Goal: Information Seeking & Learning: Check status

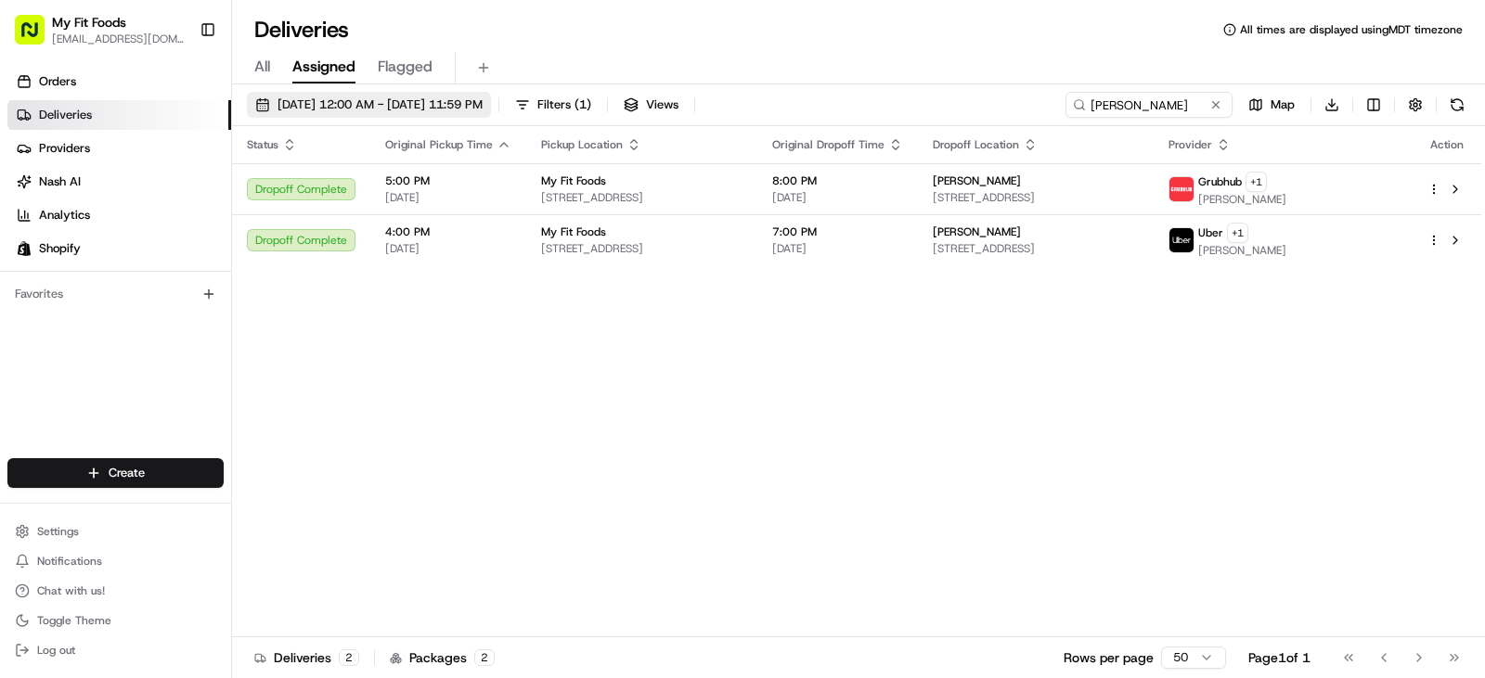
click at [390, 98] on span "[DATE] 12:00 AM - [DATE] 11:59 PM" at bounding box center [379, 105] width 205 height 17
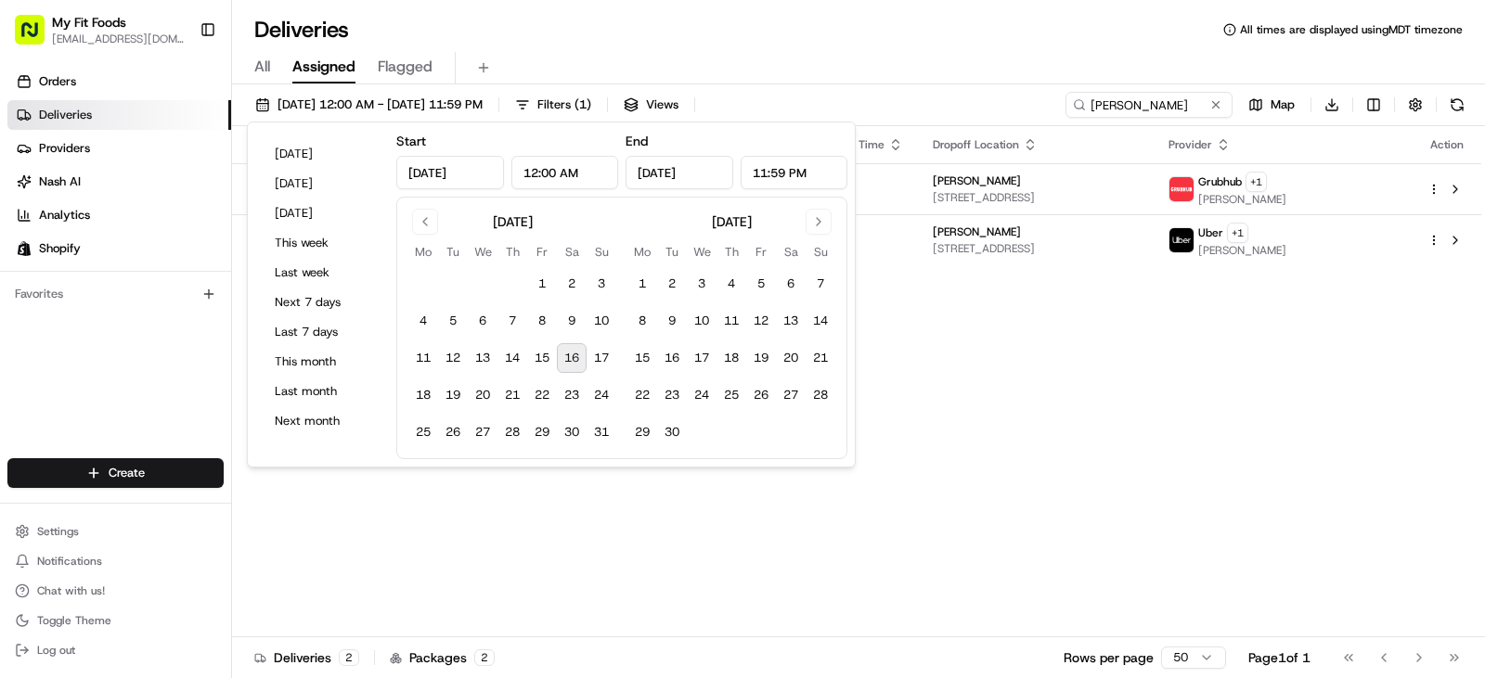
click at [571, 354] on button "16" at bounding box center [572, 358] width 30 height 30
type input "[DATE]"
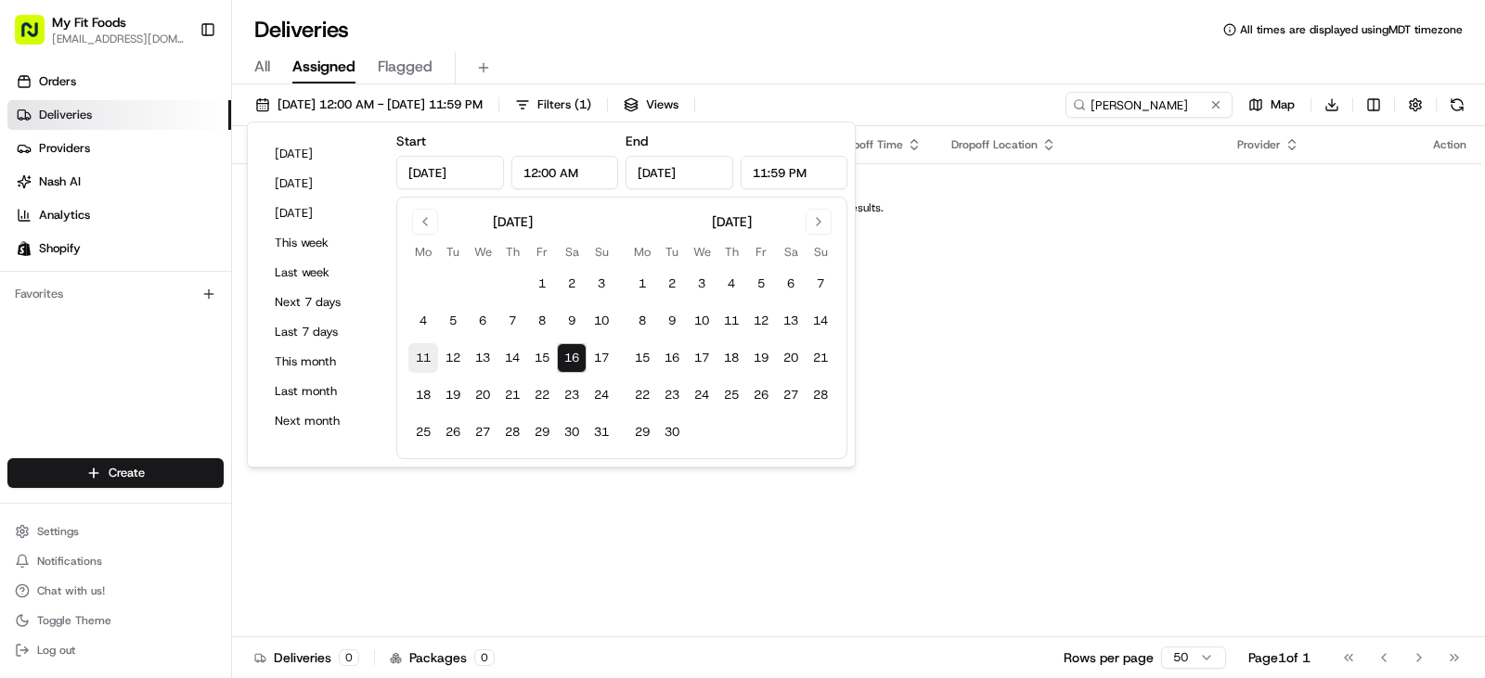
click at [429, 356] on button "11" at bounding box center [423, 358] width 30 height 30
type input "[DATE]"
click at [828, 43] on div "Deliveries All times are displayed using MDT timezone" at bounding box center [858, 30] width 1253 height 30
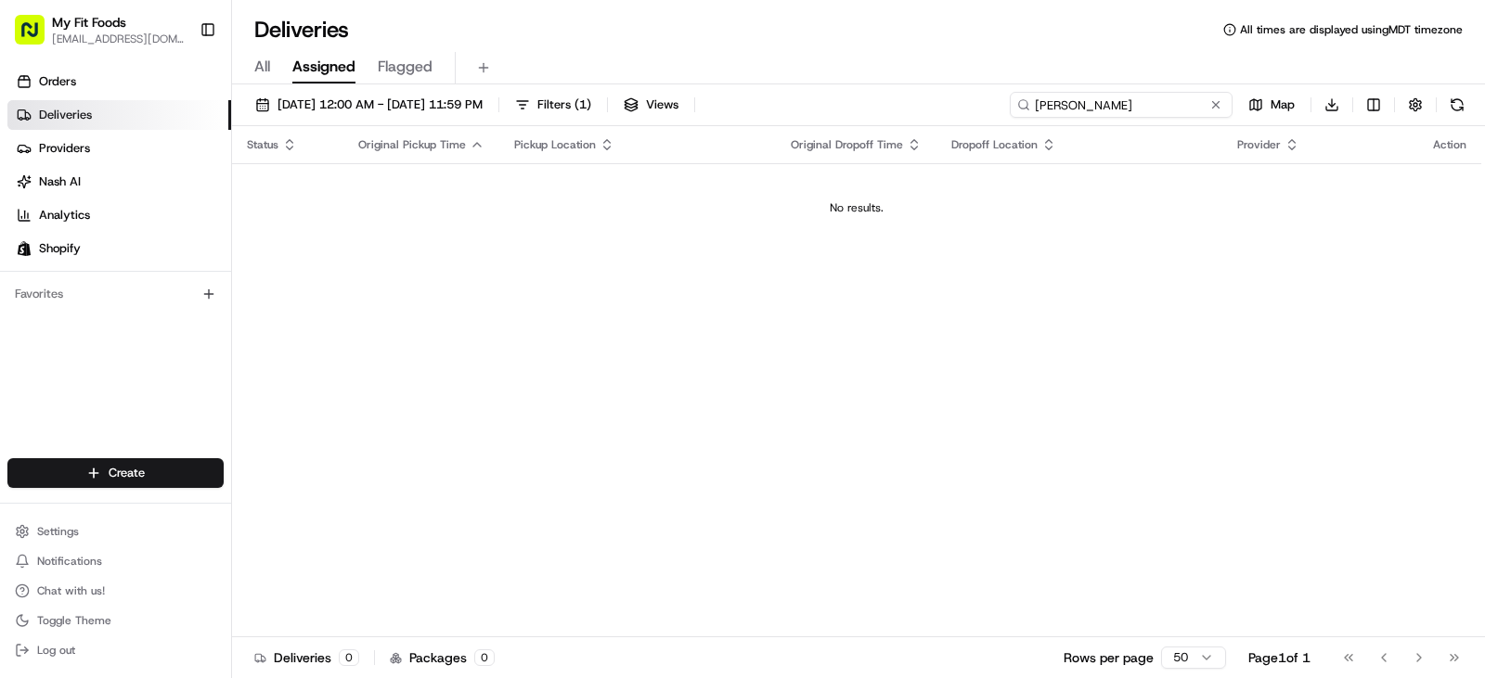
click at [1165, 102] on input "[PERSON_NAME]" at bounding box center [1121, 105] width 223 height 26
click at [1214, 102] on button at bounding box center [1215, 105] width 19 height 19
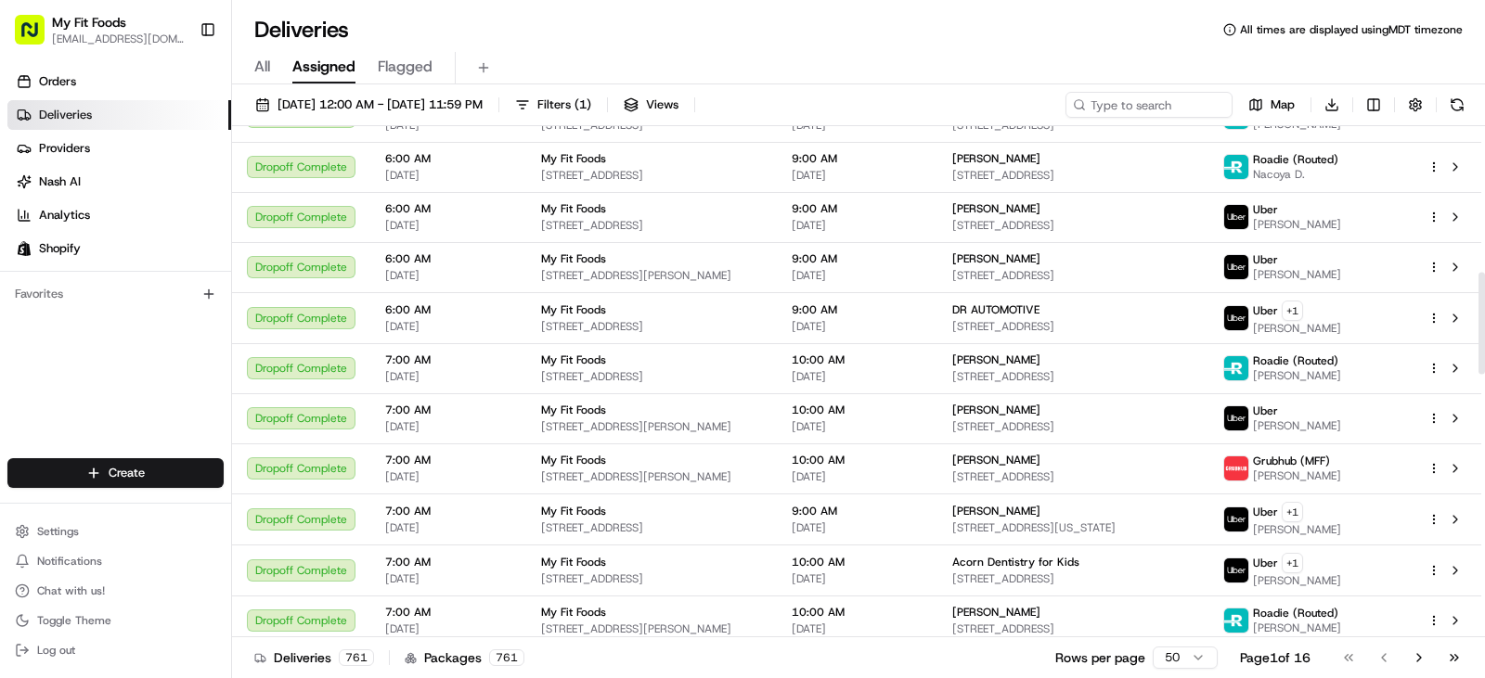
scroll to position [780, 0]
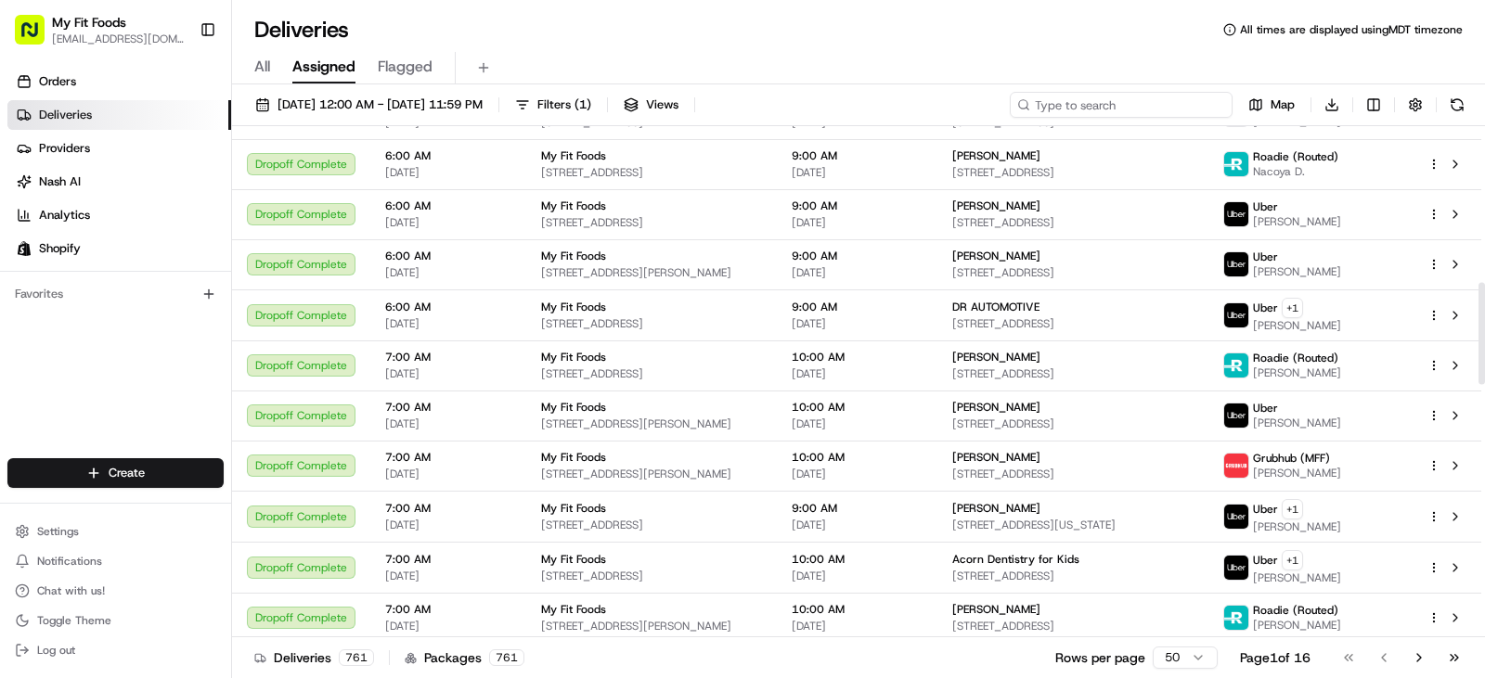
click at [1110, 100] on input at bounding box center [1121, 105] width 223 height 26
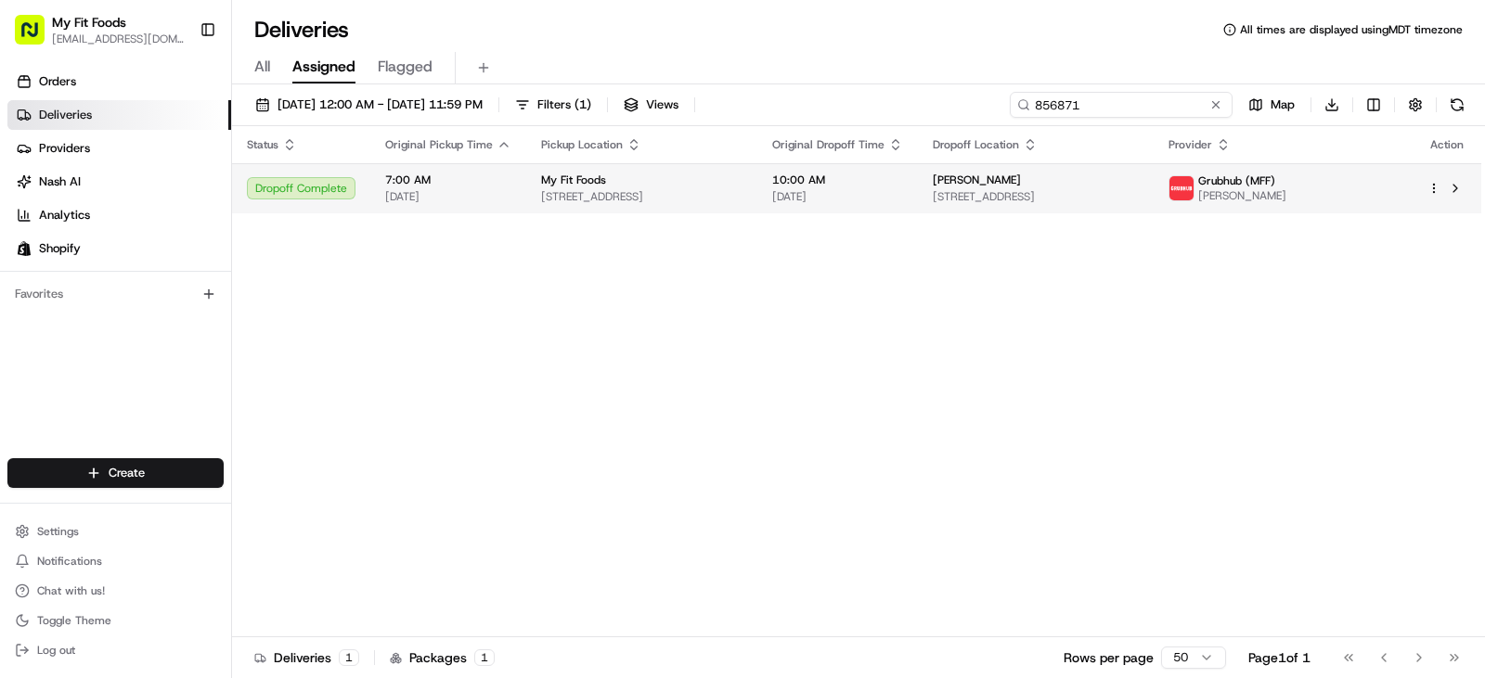
type input "856871"
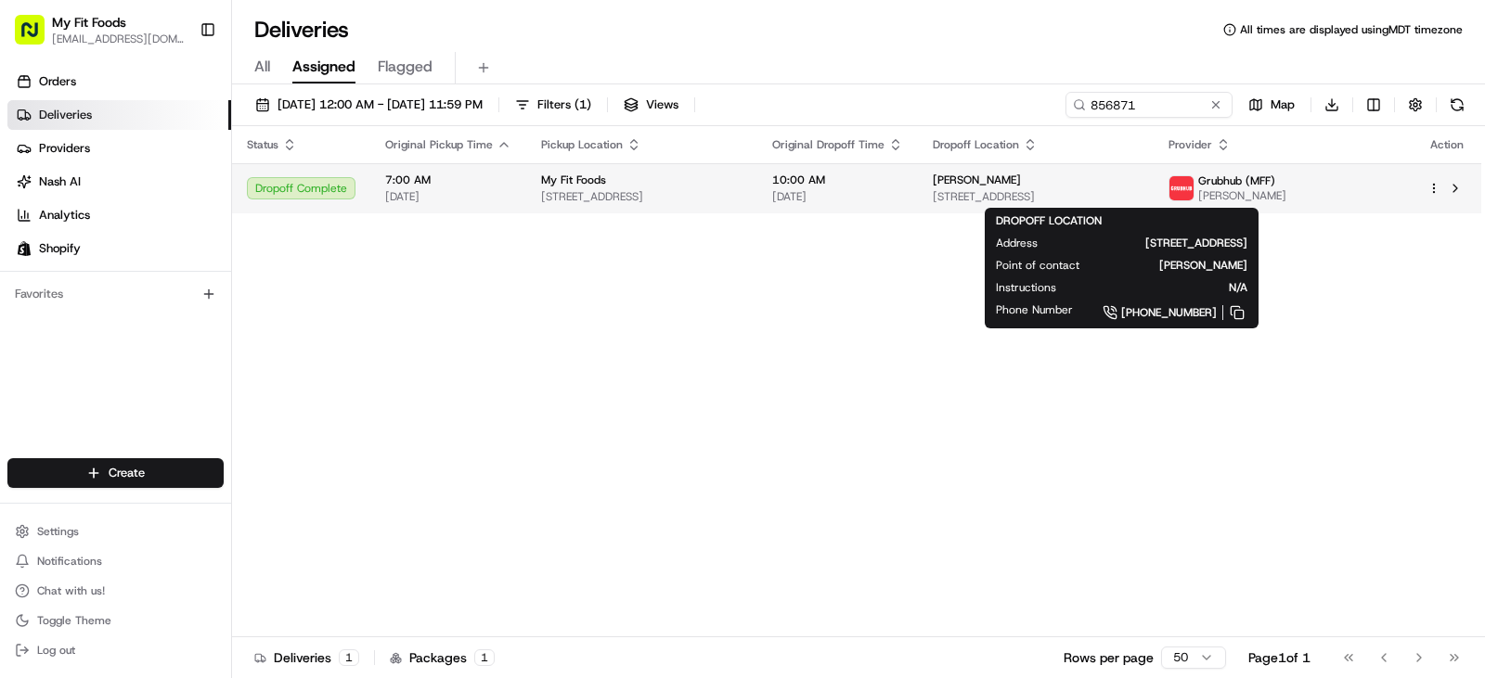
click at [1101, 194] on span "[STREET_ADDRESS]" at bounding box center [1036, 196] width 206 height 15
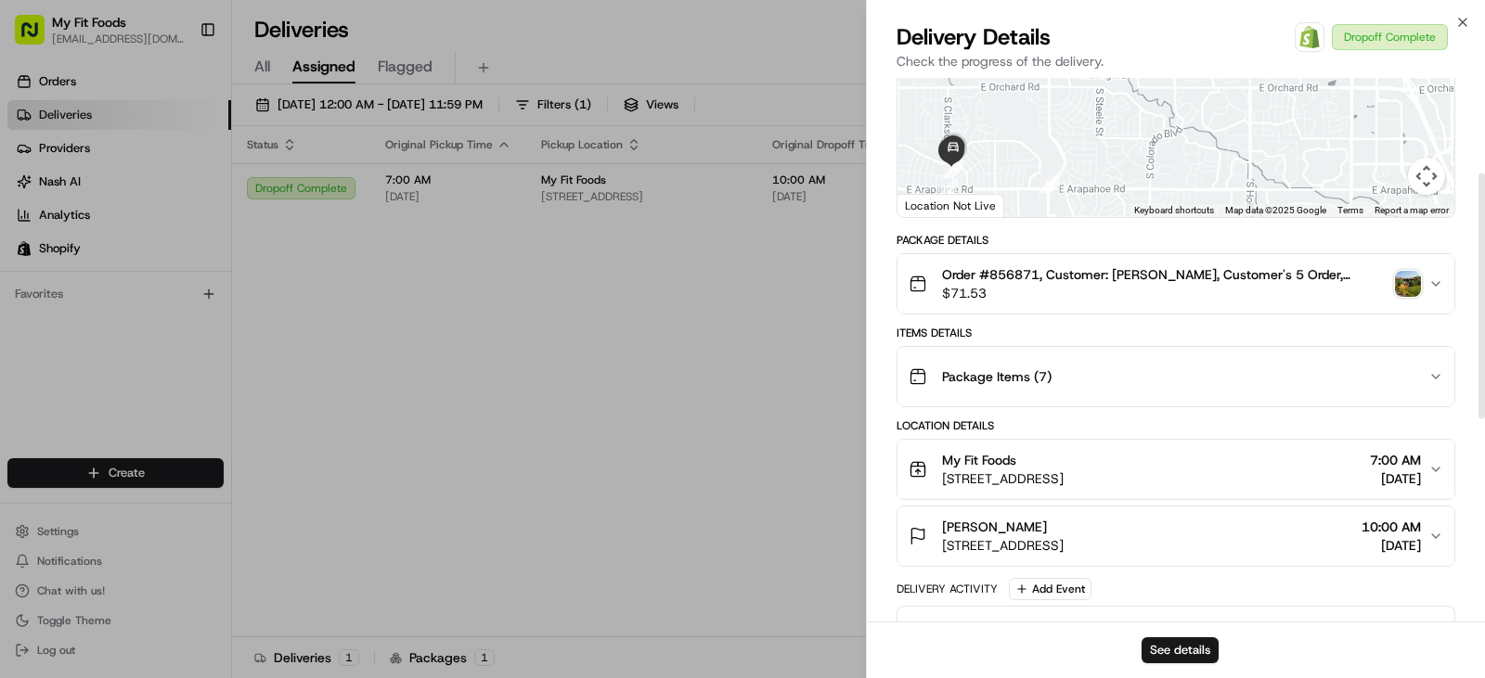
scroll to position [212, 0]
click at [1403, 286] on img "button" at bounding box center [1408, 283] width 26 height 26
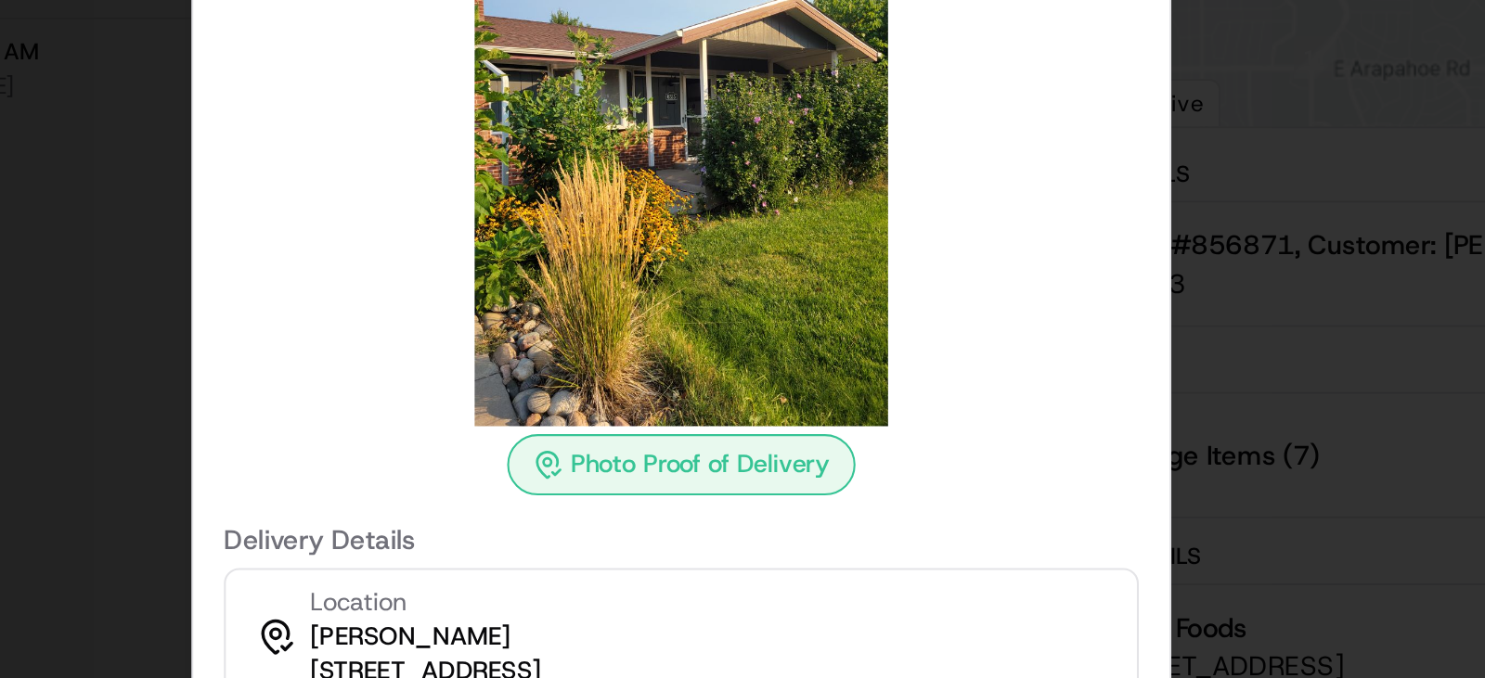
scroll to position [0, 0]
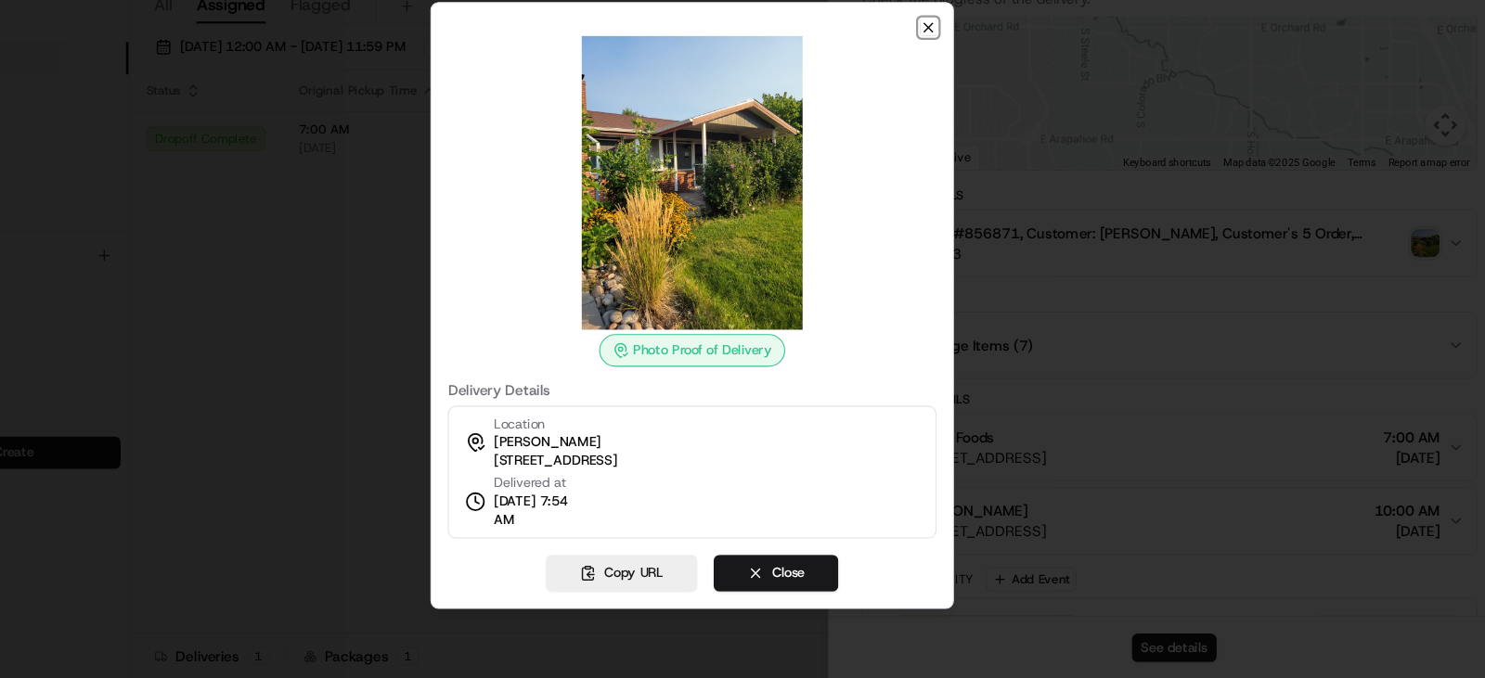
click at [955, 87] on icon "button" at bounding box center [956, 87] width 7 height 7
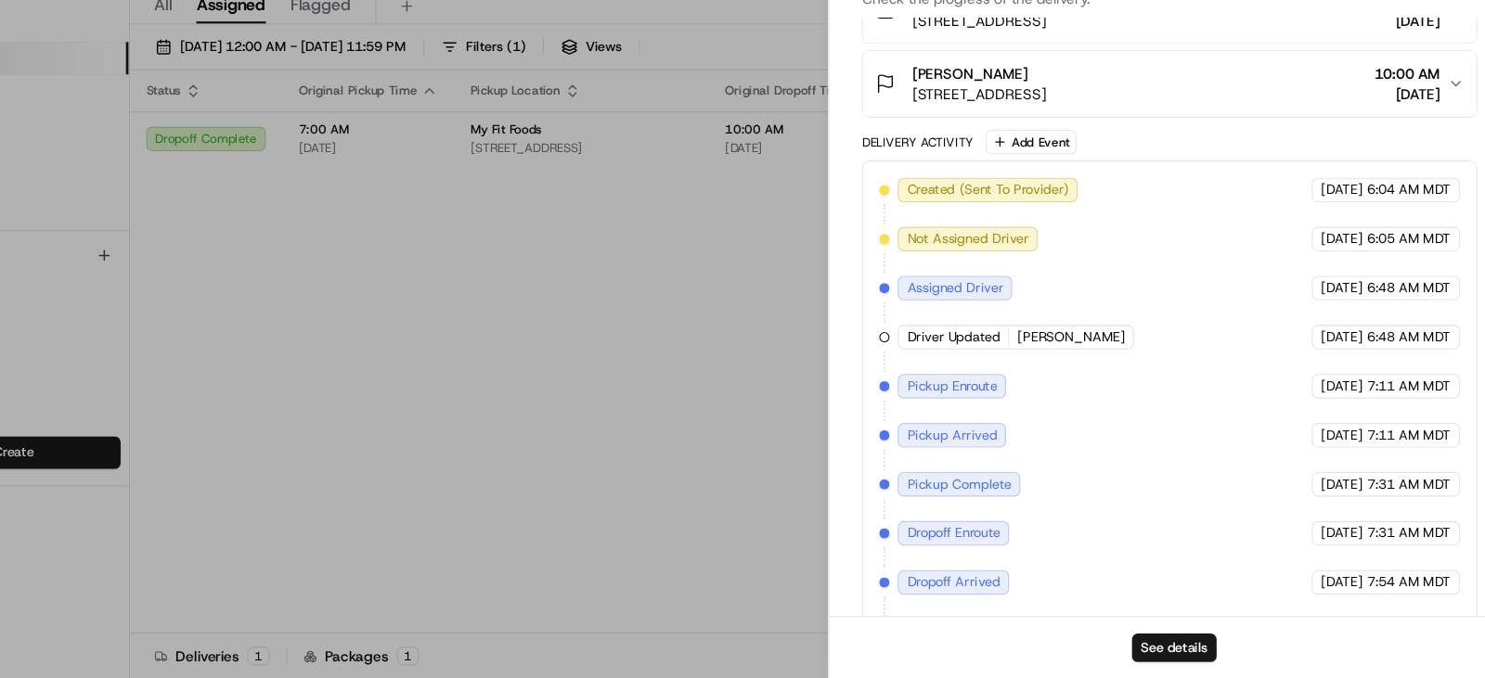
scroll to position [661, 0]
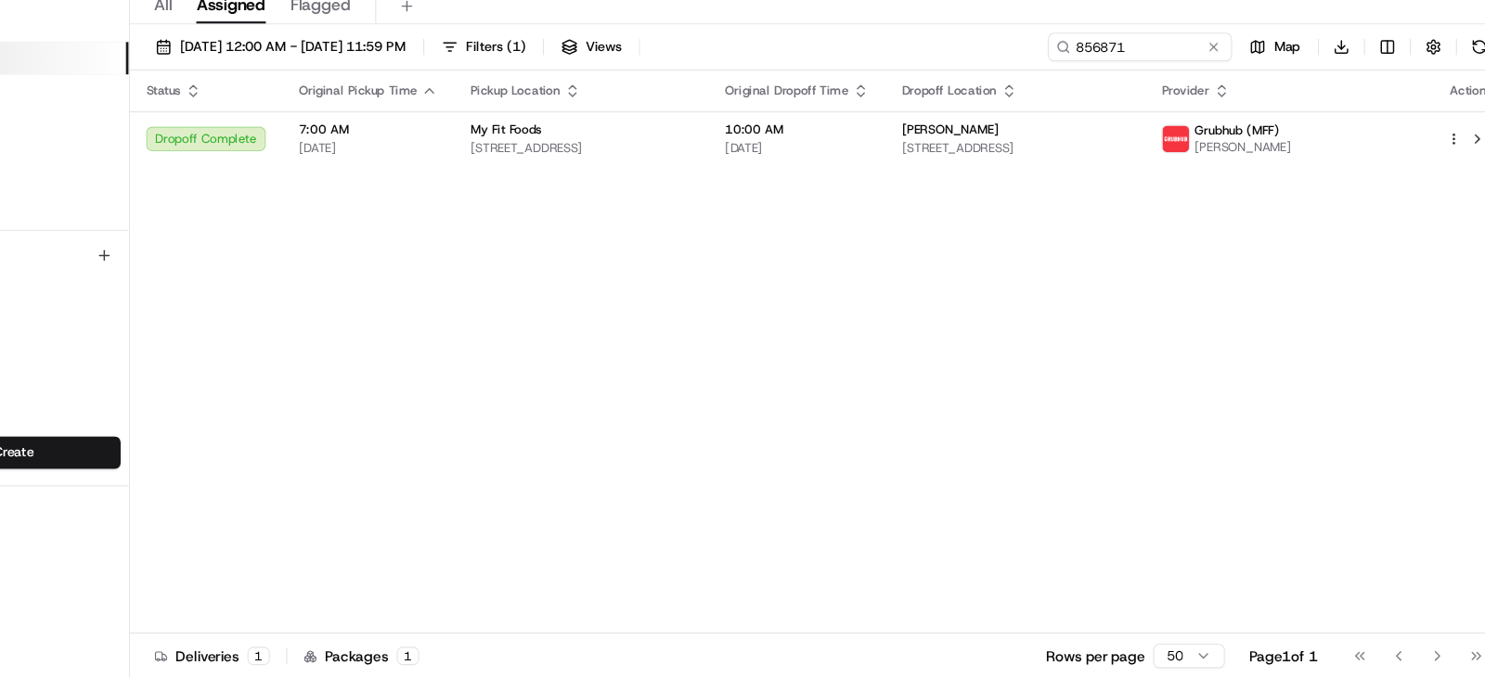
drag, startPoint x: 703, startPoint y: 510, endPoint x: 614, endPoint y: 382, distance: 156.0
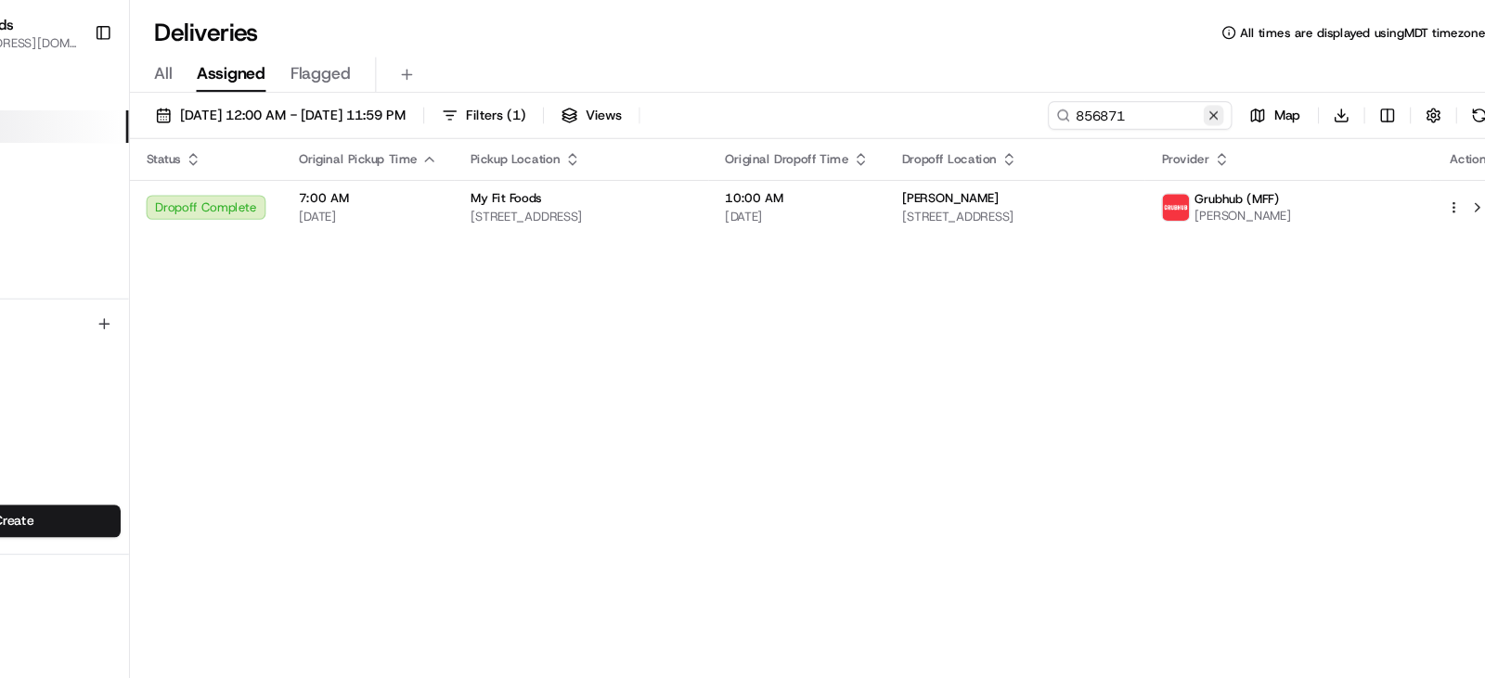
click at [1216, 104] on button at bounding box center [1215, 105] width 19 height 19
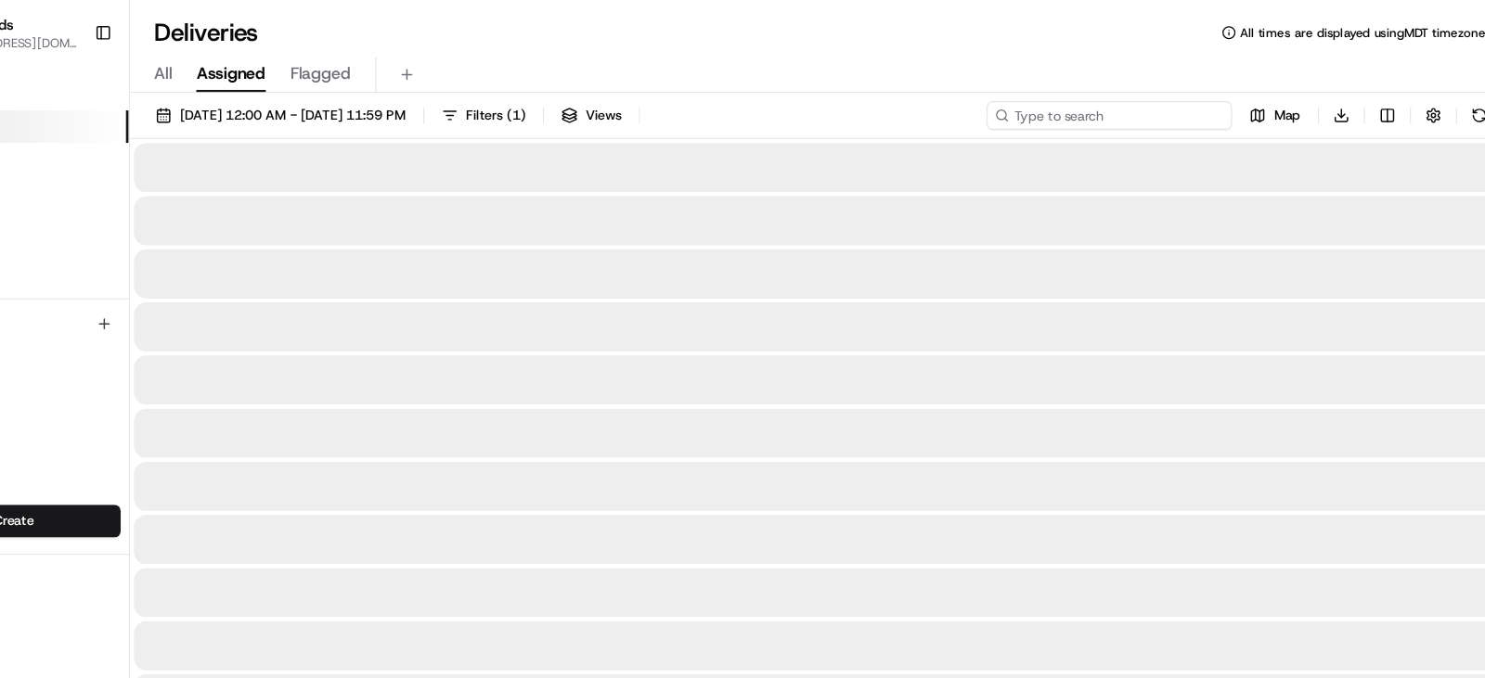
click at [1104, 114] on input at bounding box center [1121, 105] width 223 height 26
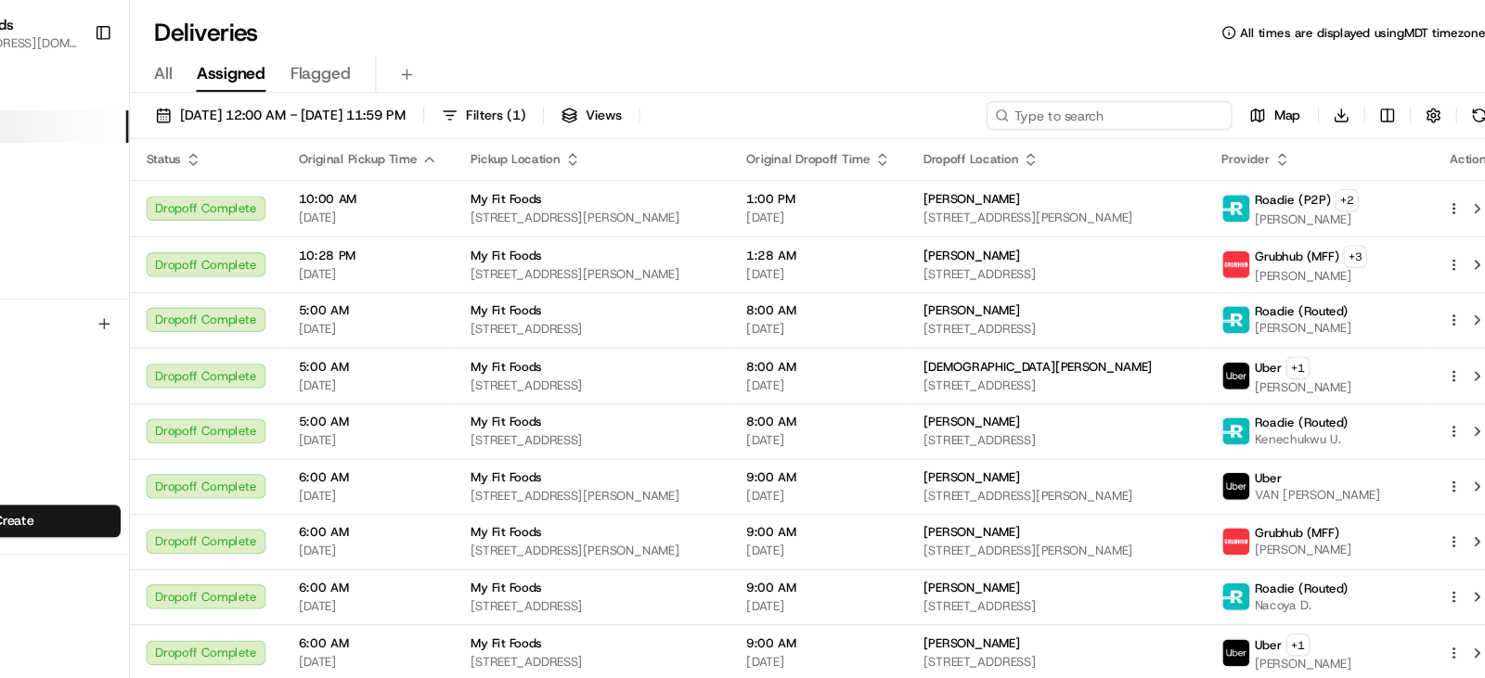
click at [1118, 108] on input at bounding box center [1121, 105] width 223 height 26
click at [1123, 103] on input at bounding box center [1121, 105] width 223 height 26
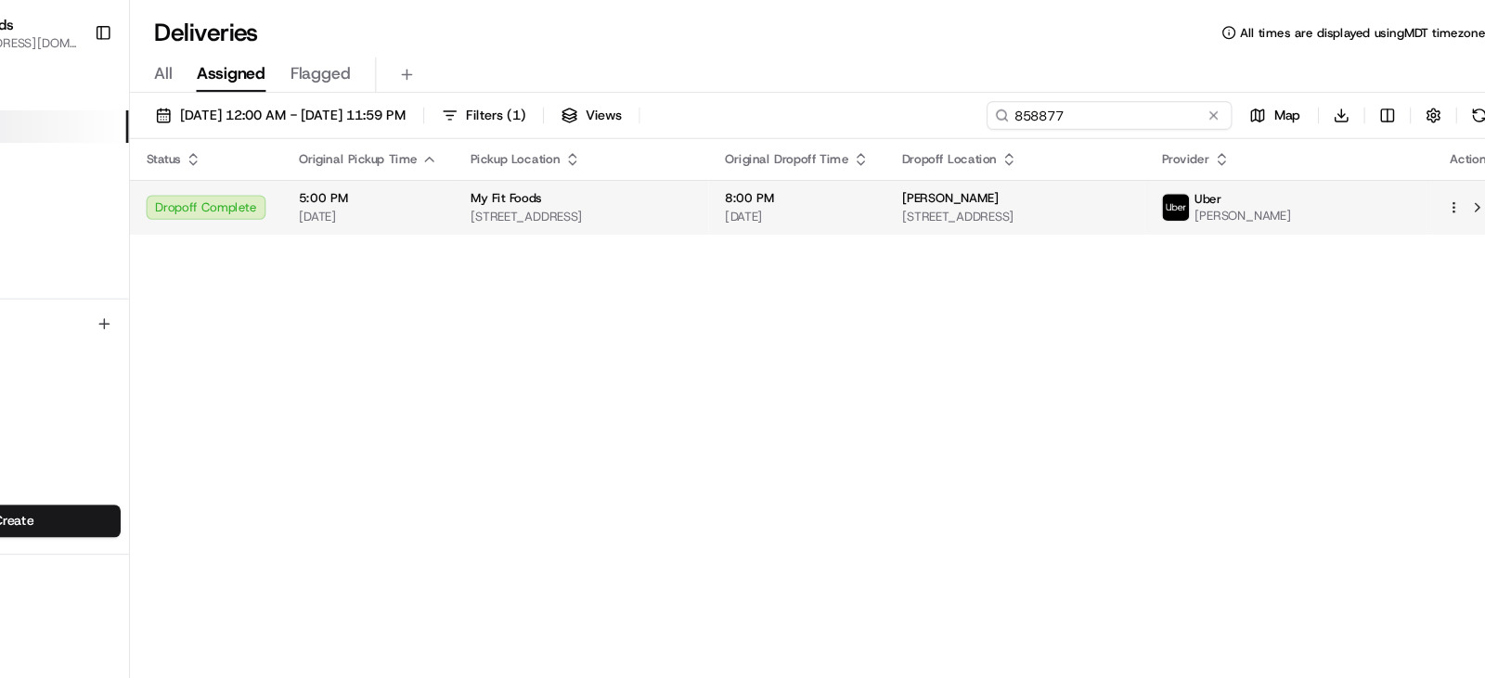
type input "858877"
click at [742, 178] on div "My Fit Foods" at bounding box center [641, 180] width 201 height 15
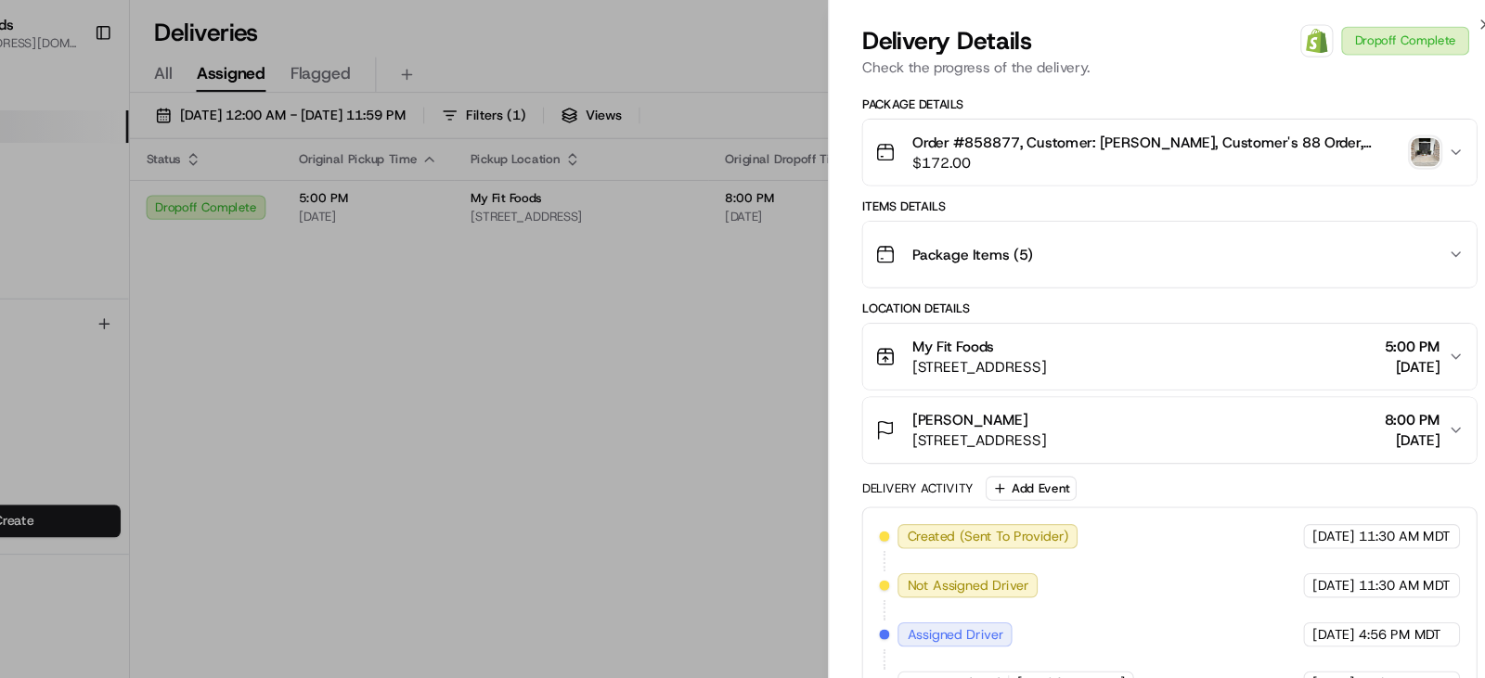
scroll to position [357, 0]
click at [1406, 150] on img "button" at bounding box center [1408, 137] width 26 height 26
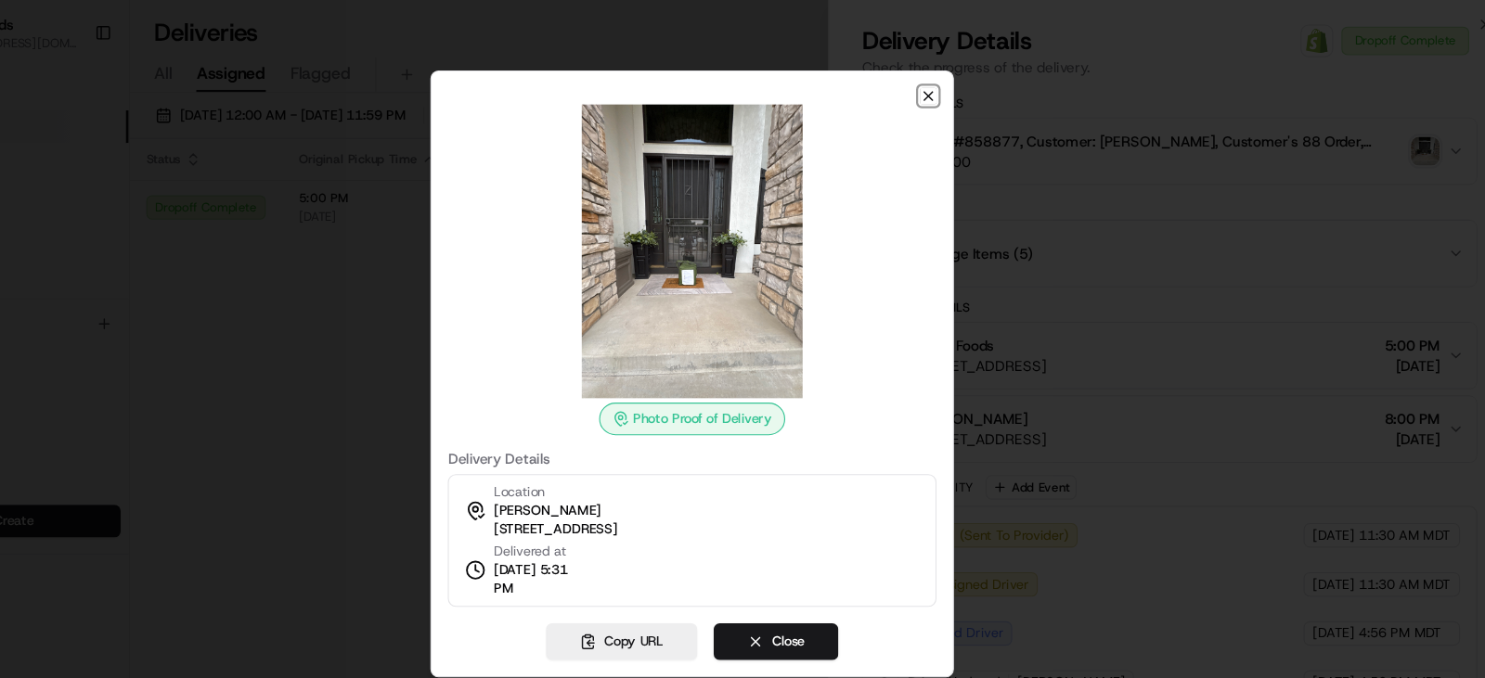
click at [954, 88] on icon "button" at bounding box center [956, 87] width 7 height 7
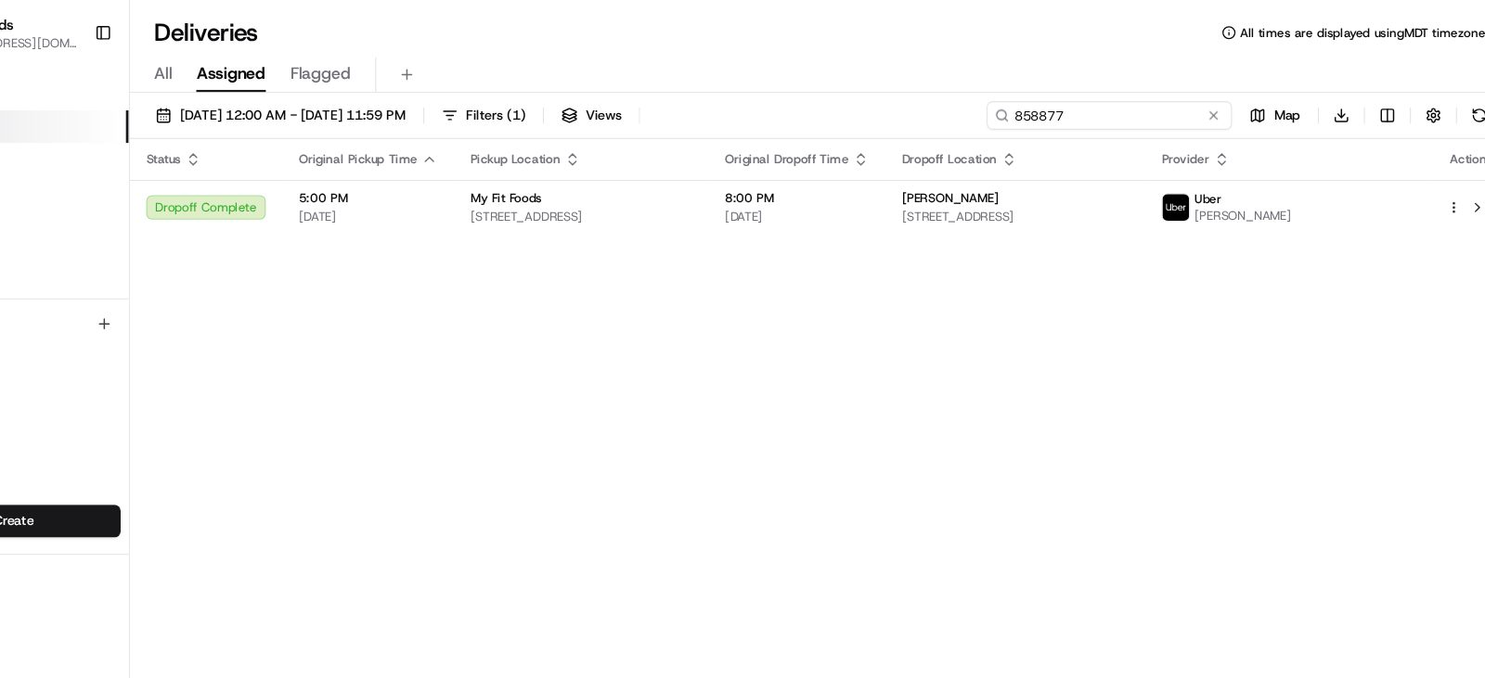
click at [1164, 113] on input "858877" at bounding box center [1121, 105] width 223 height 26
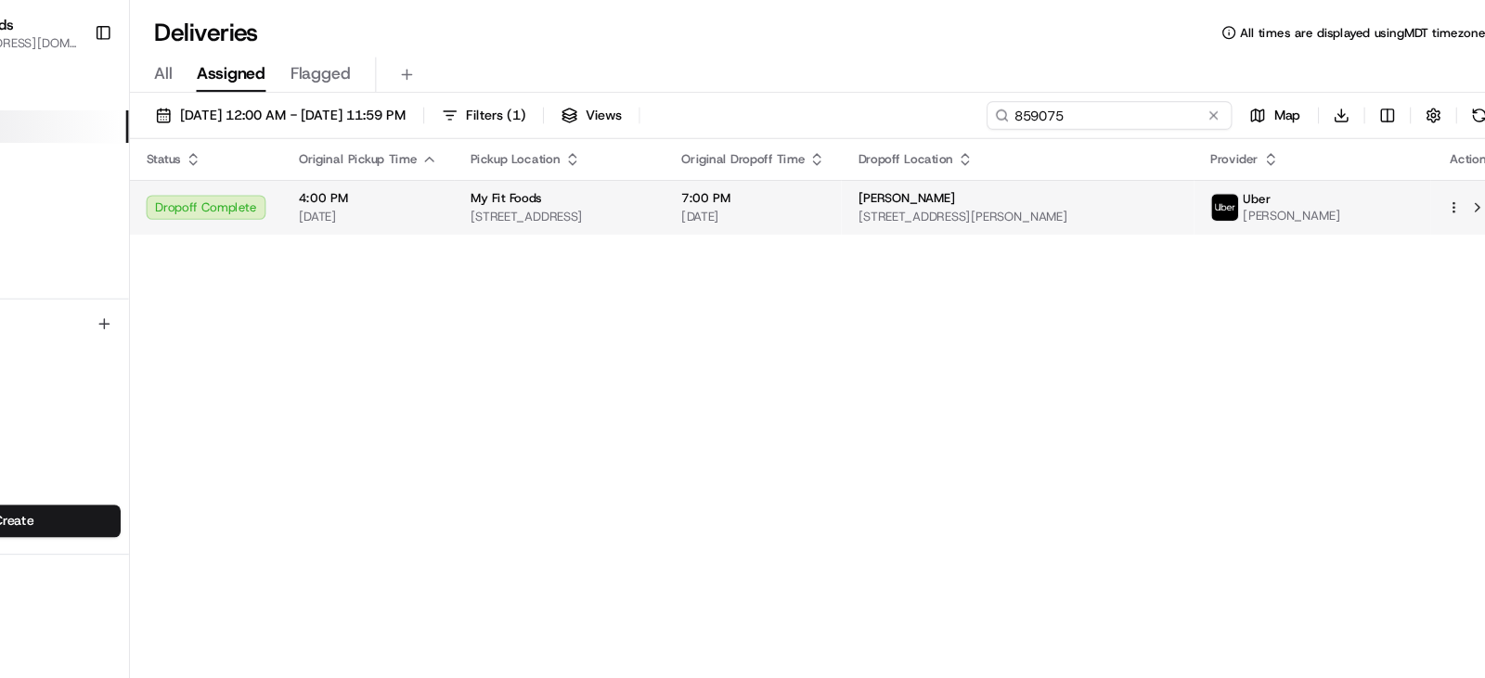
type input "859075"
click at [695, 182] on div "My Fit Foods" at bounding box center [621, 180] width 161 height 15
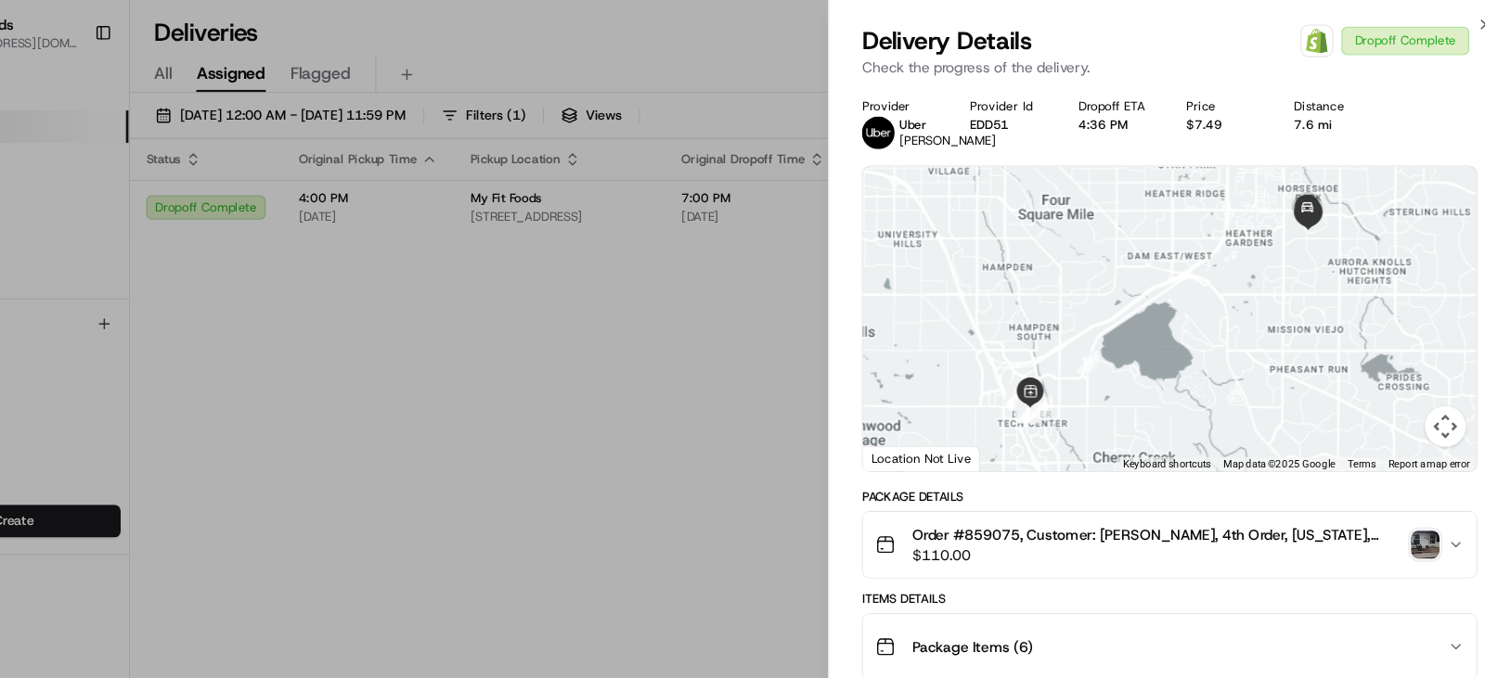
scroll to position [96, 0]
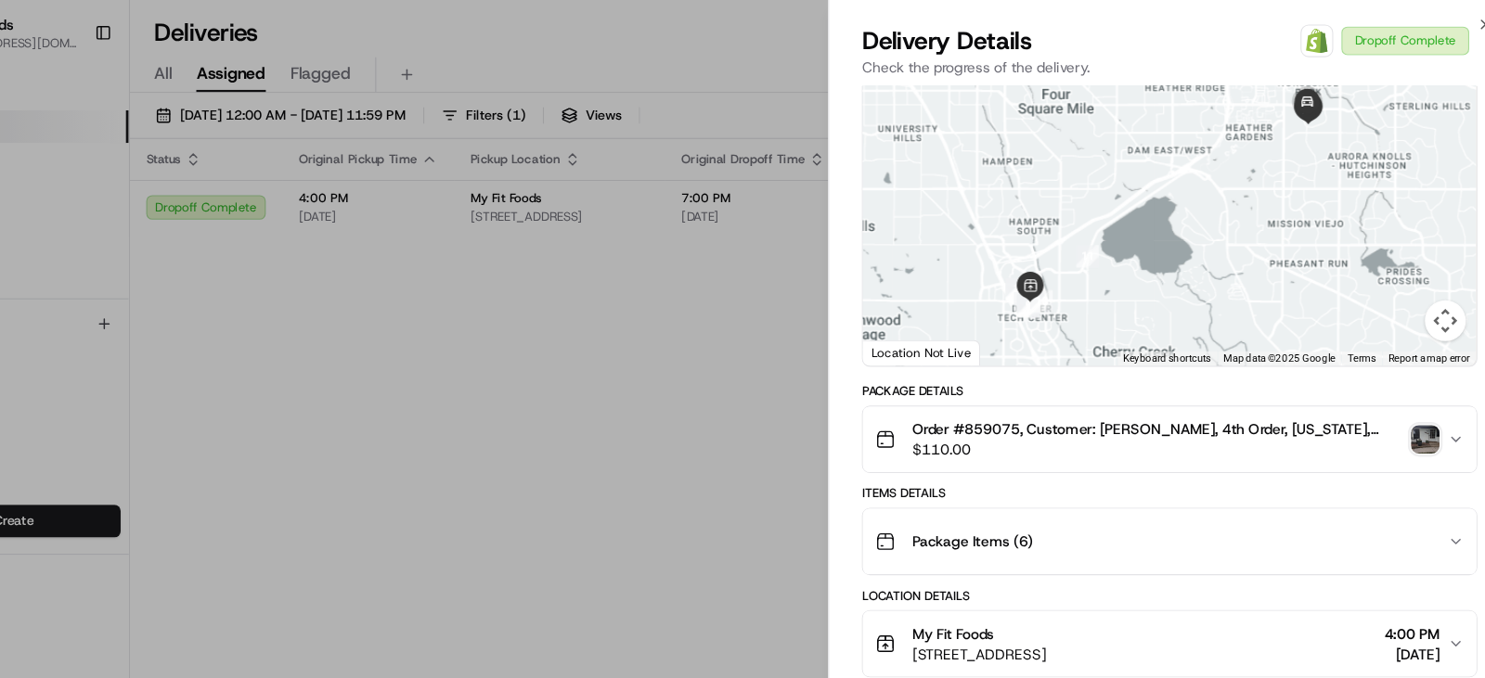
click at [1411, 410] on img "button" at bounding box center [1408, 399] width 26 height 26
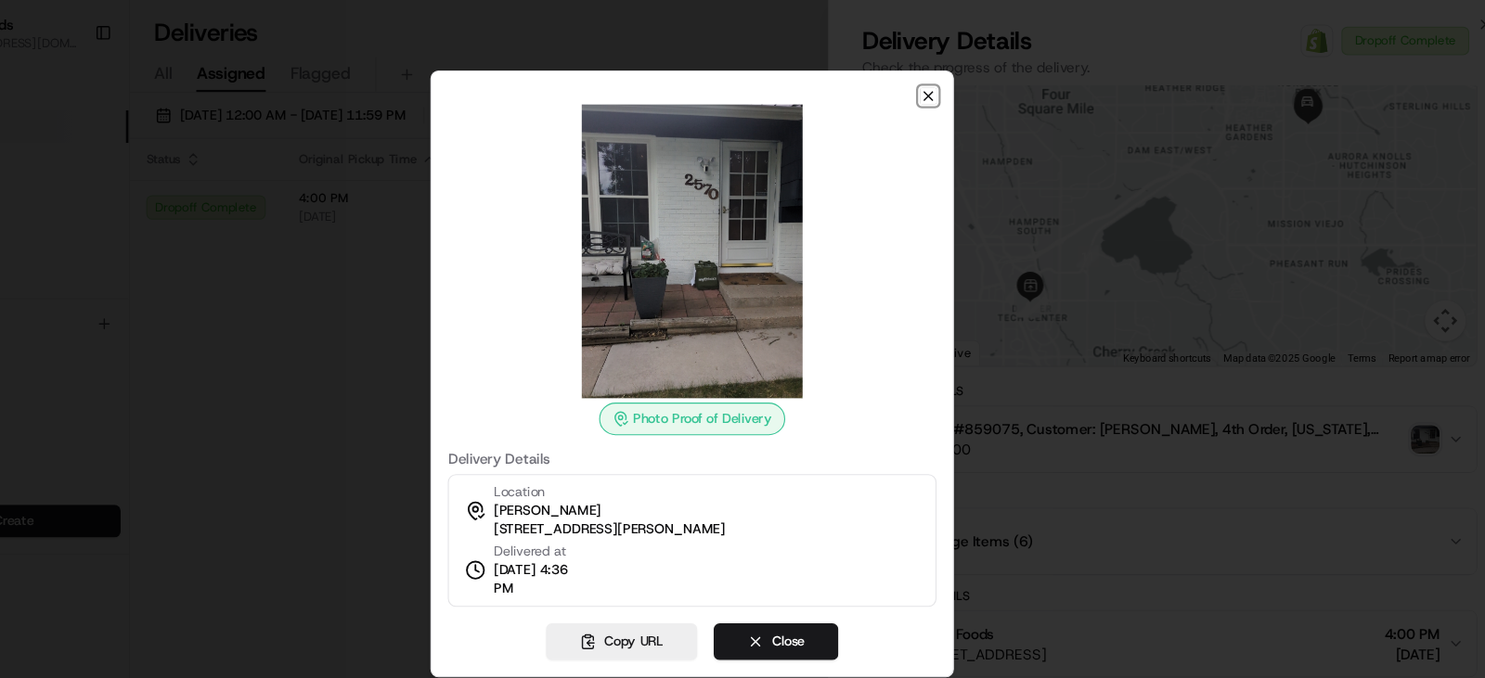
click at [959, 86] on icon "button" at bounding box center [956, 87] width 15 height 15
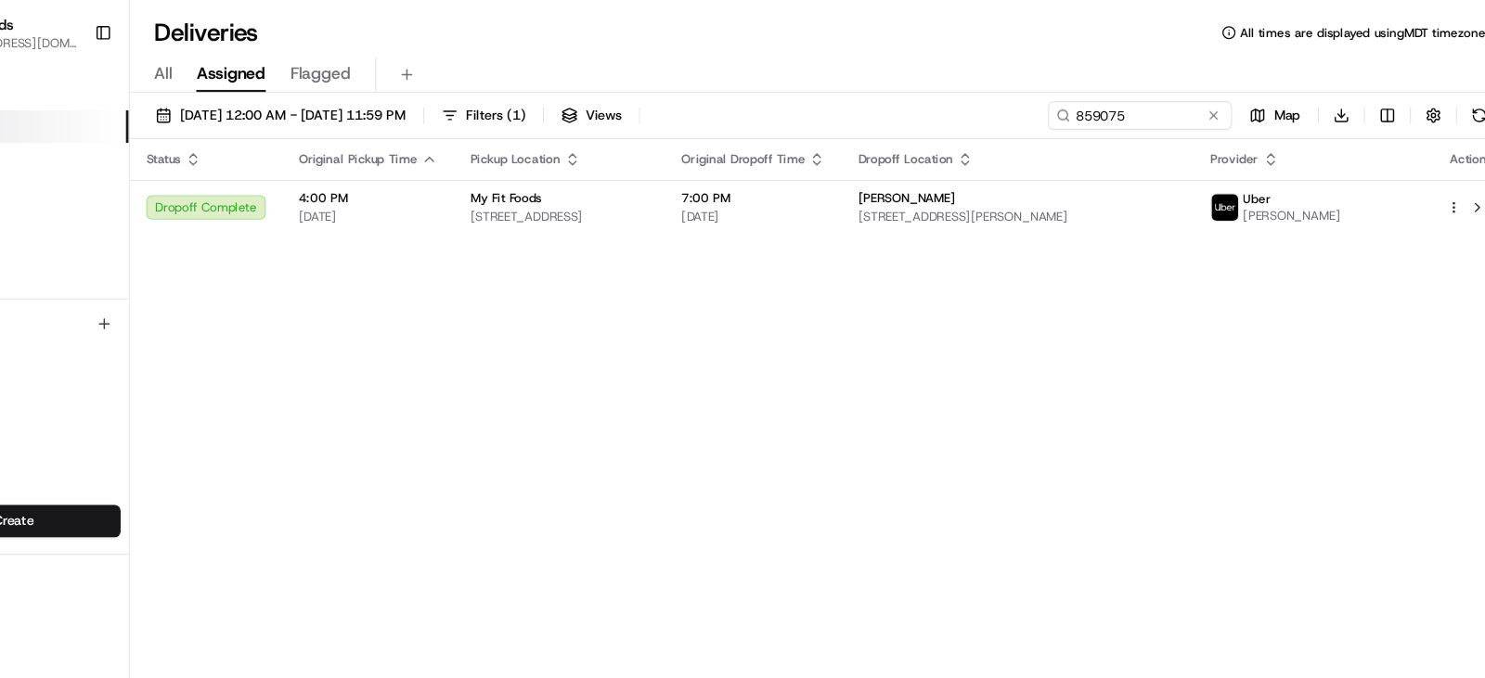
click at [735, 329] on div "Status Original Pickup Time Pickup Location Original Dropoff Time Dropoff Locat…" at bounding box center [856, 381] width 1249 height 511
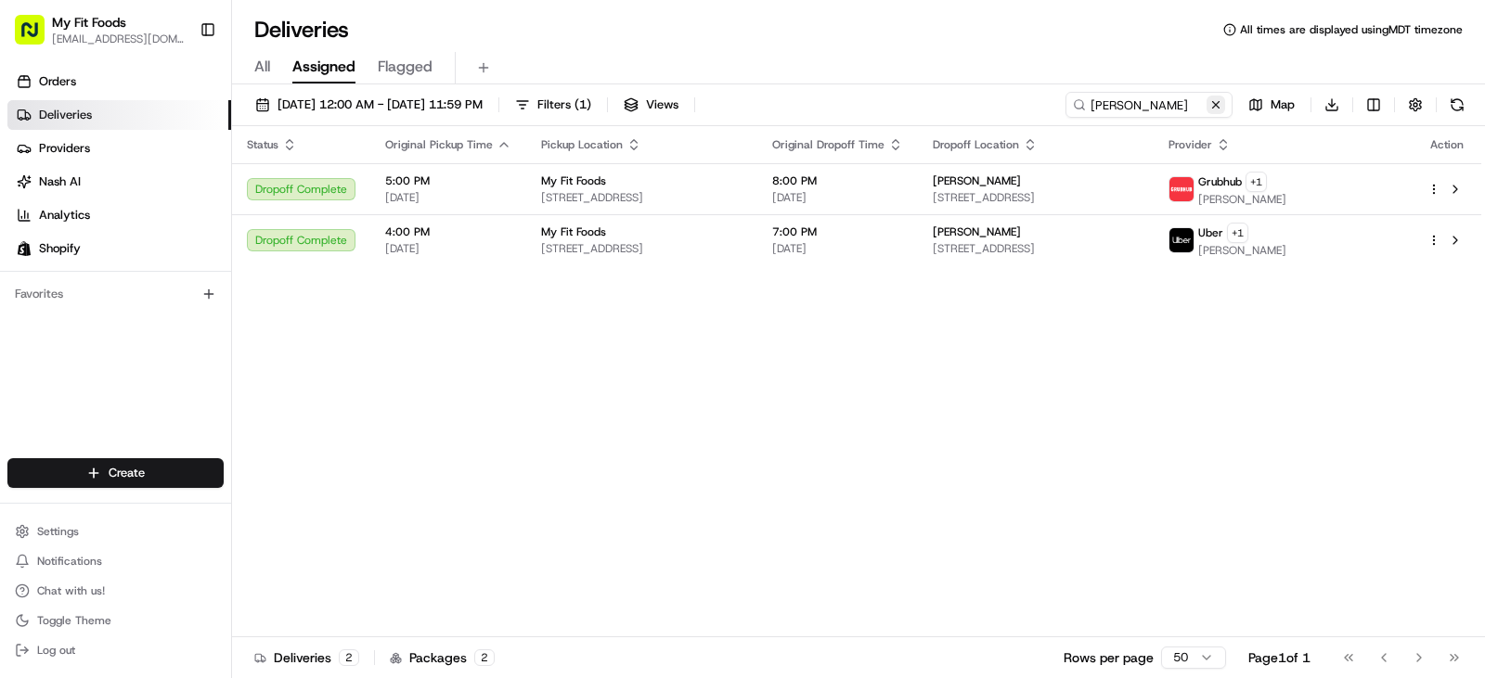
click at [1212, 108] on button at bounding box center [1215, 105] width 19 height 19
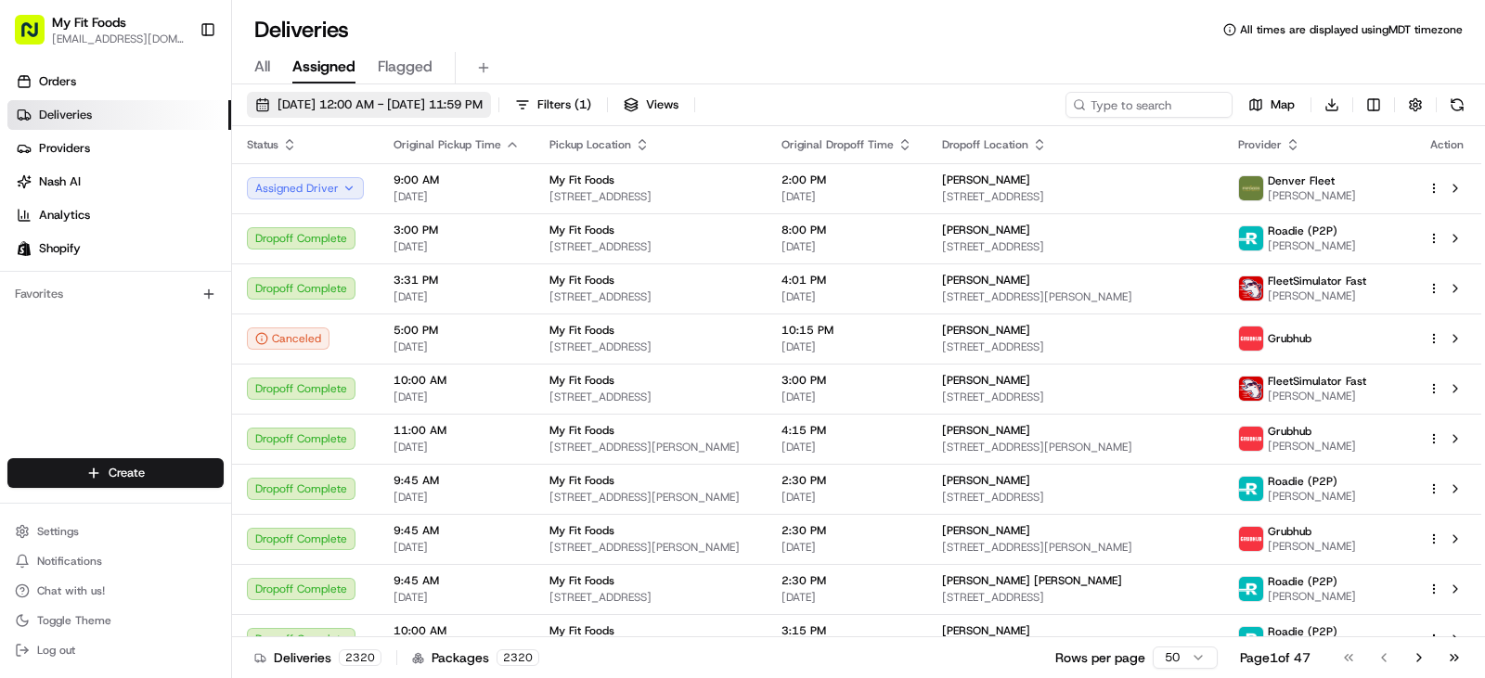
click at [347, 104] on span "[DATE] 12:00 AM - [DATE] 11:59 PM" at bounding box center [379, 105] width 205 height 17
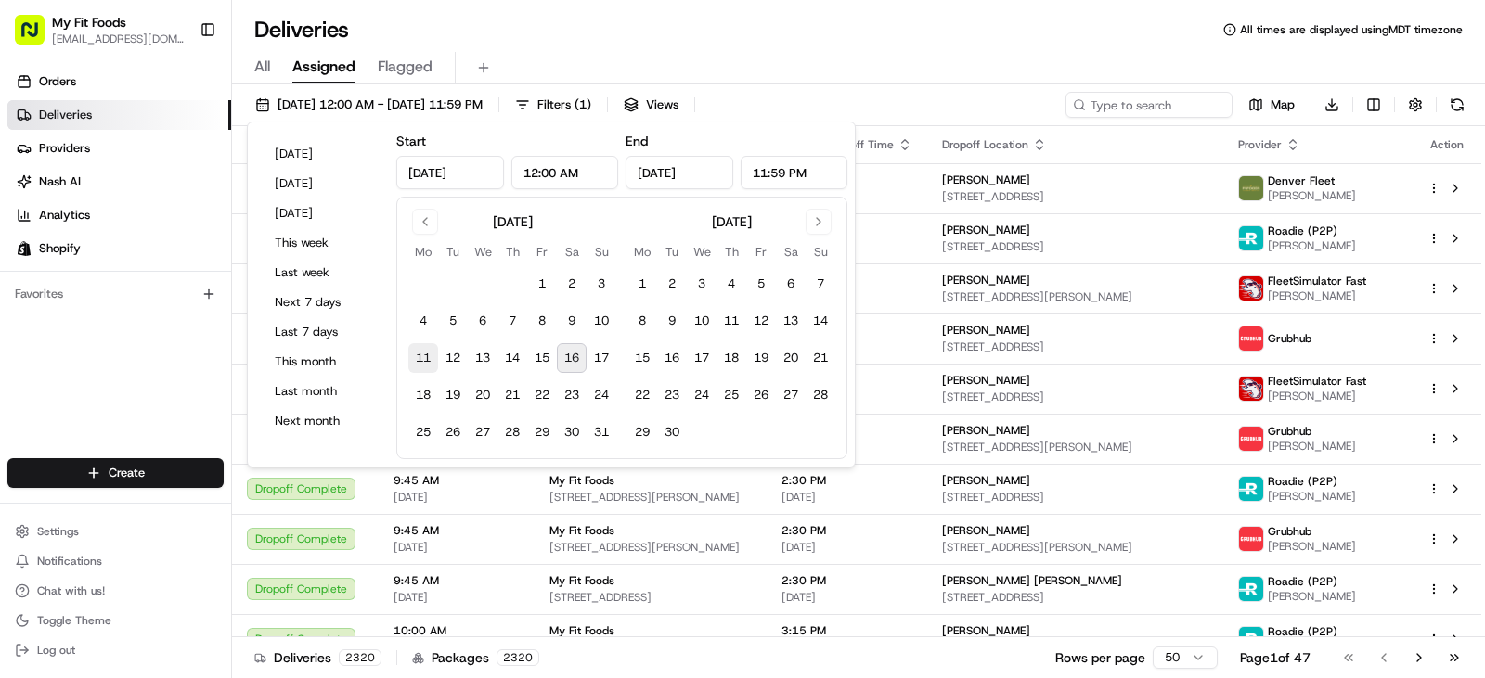
click at [425, 362] on button "11" at bounding box center [423, 358] width 30 height 30
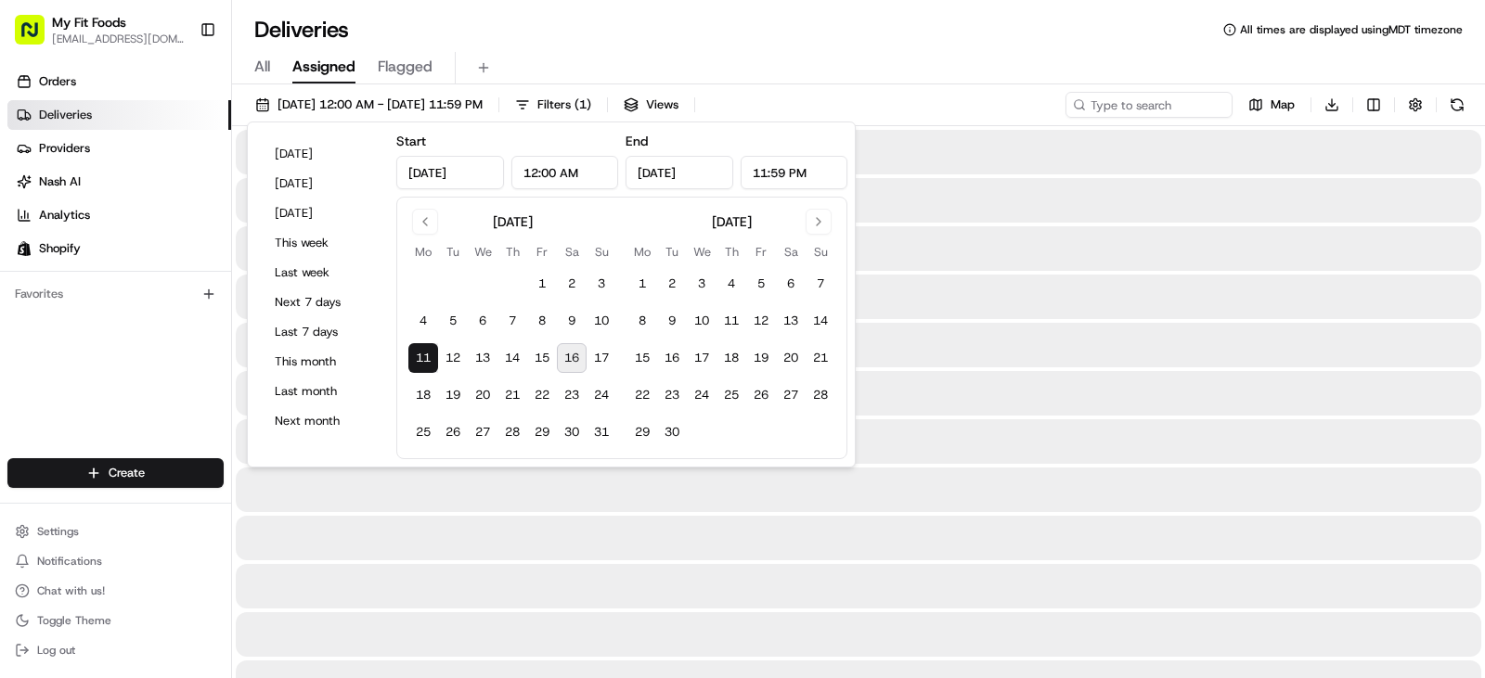
type input "[DATE]"
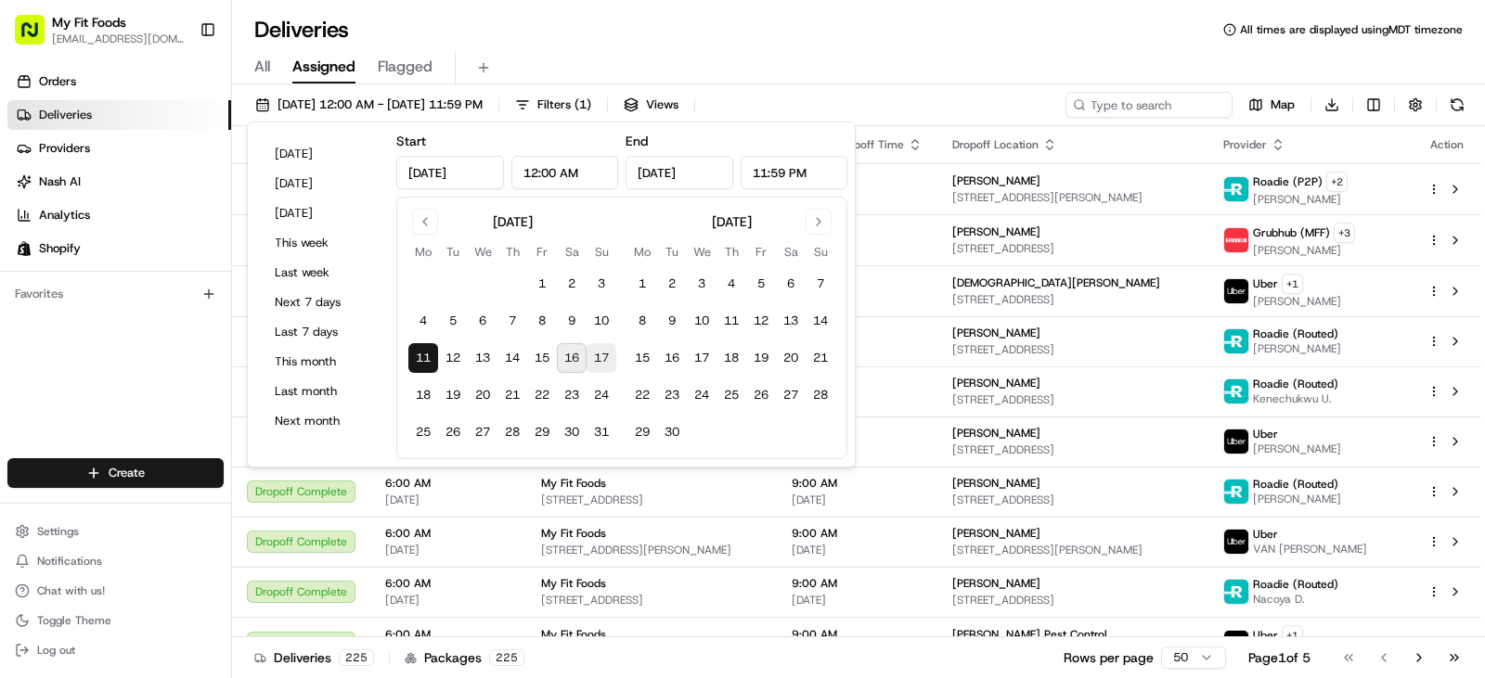
click at [602, 357] on button "17" at bounding box center [602, 358] width 30 height 30
type input "Aug 17, 2025"
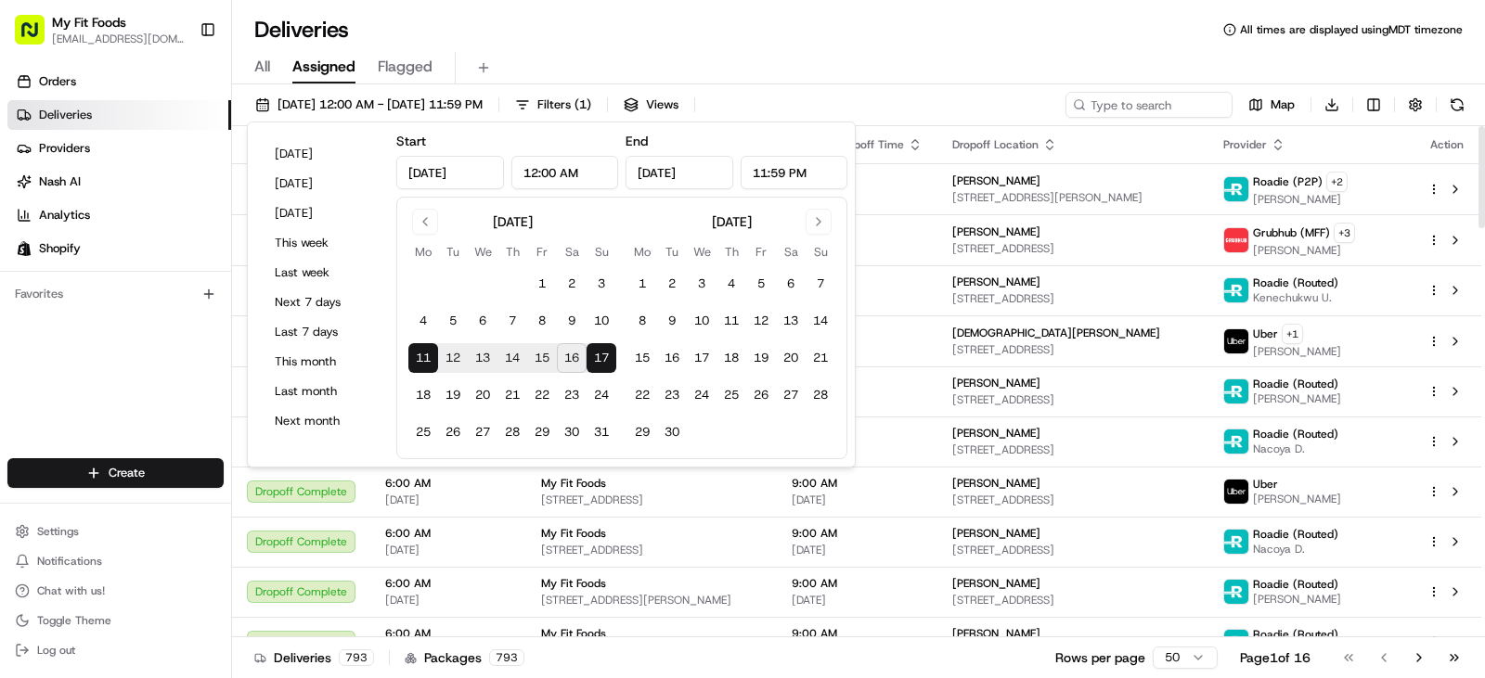
click at [832, 81] on div "All Assigned Flagged" at bounding box center [858, 68] width 1253 height 32
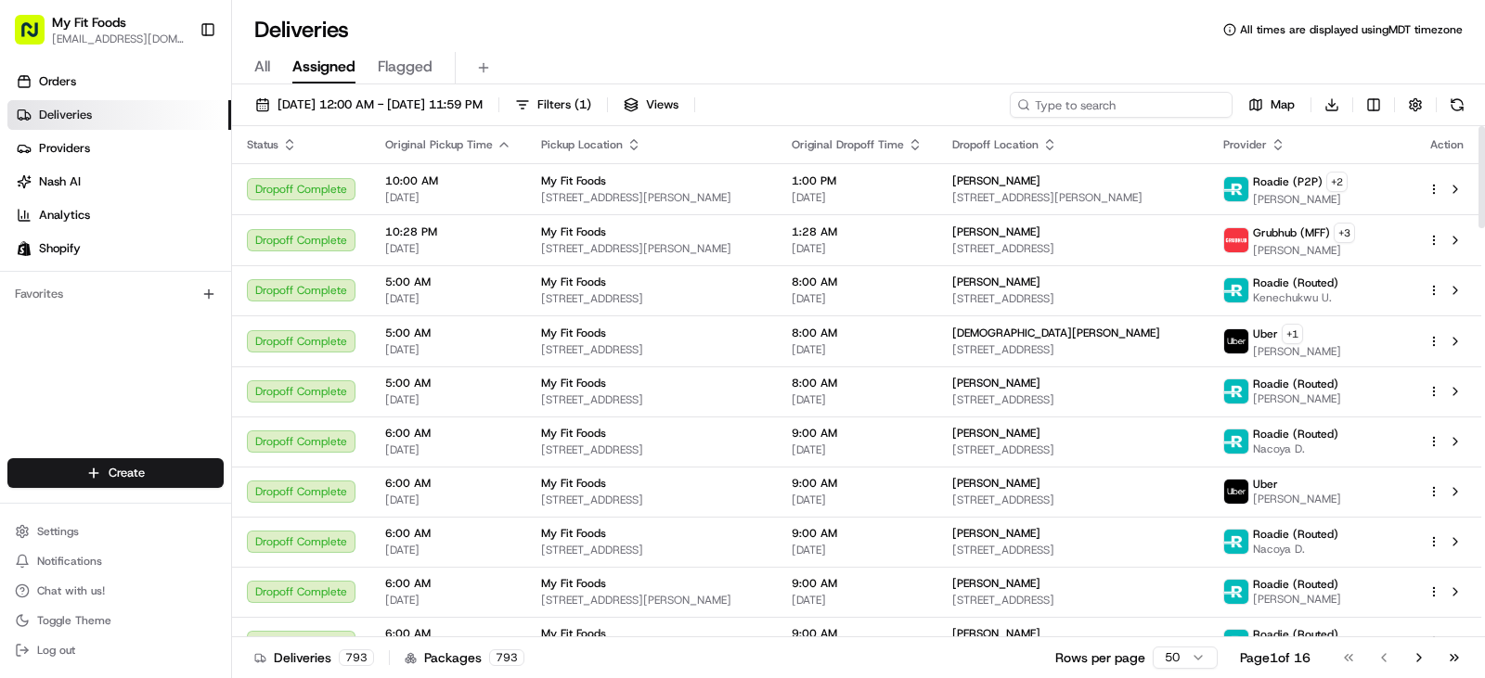
click at [1123, 109] on input at bounding box center [1121, 105] width 223 height 26
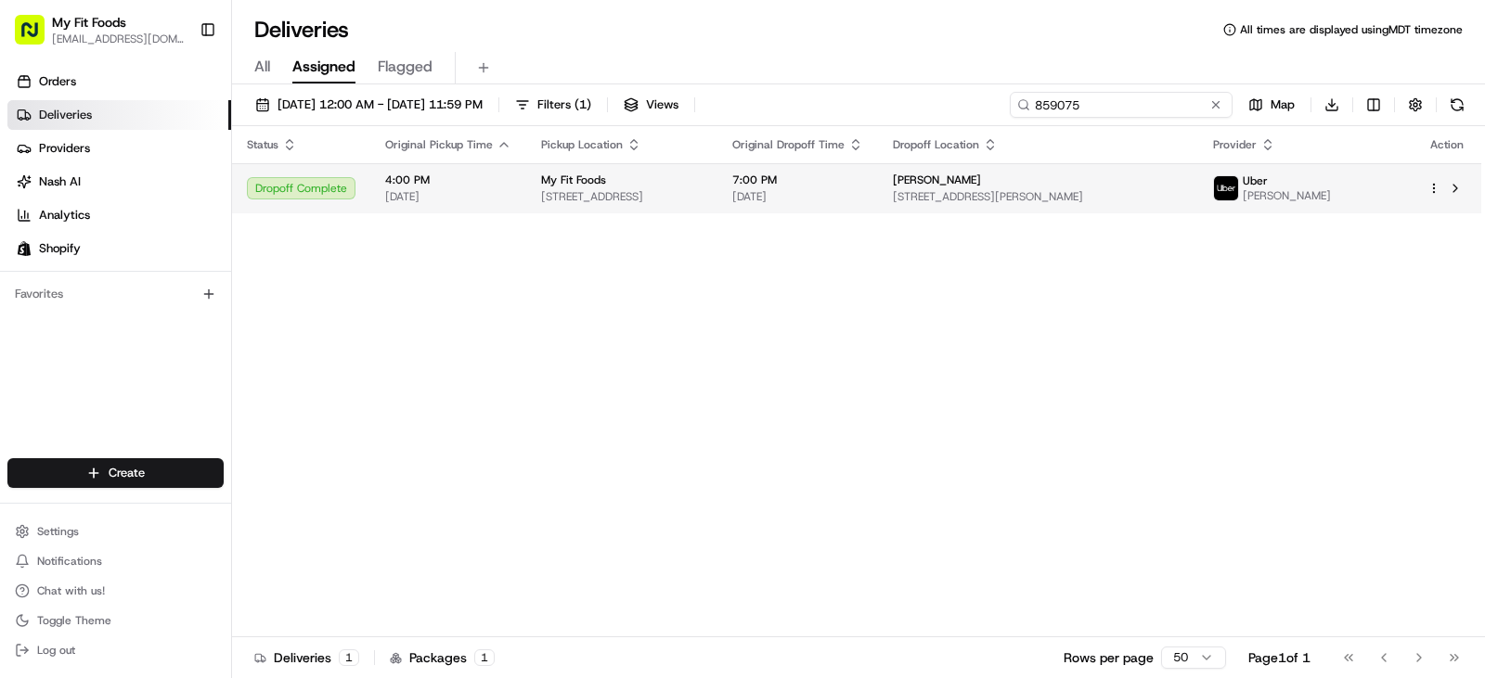
type input "859075"
click at [603, 194] on span "[STREET_ADDRESS]" at bounding box center [621, 196] width 161 height 15
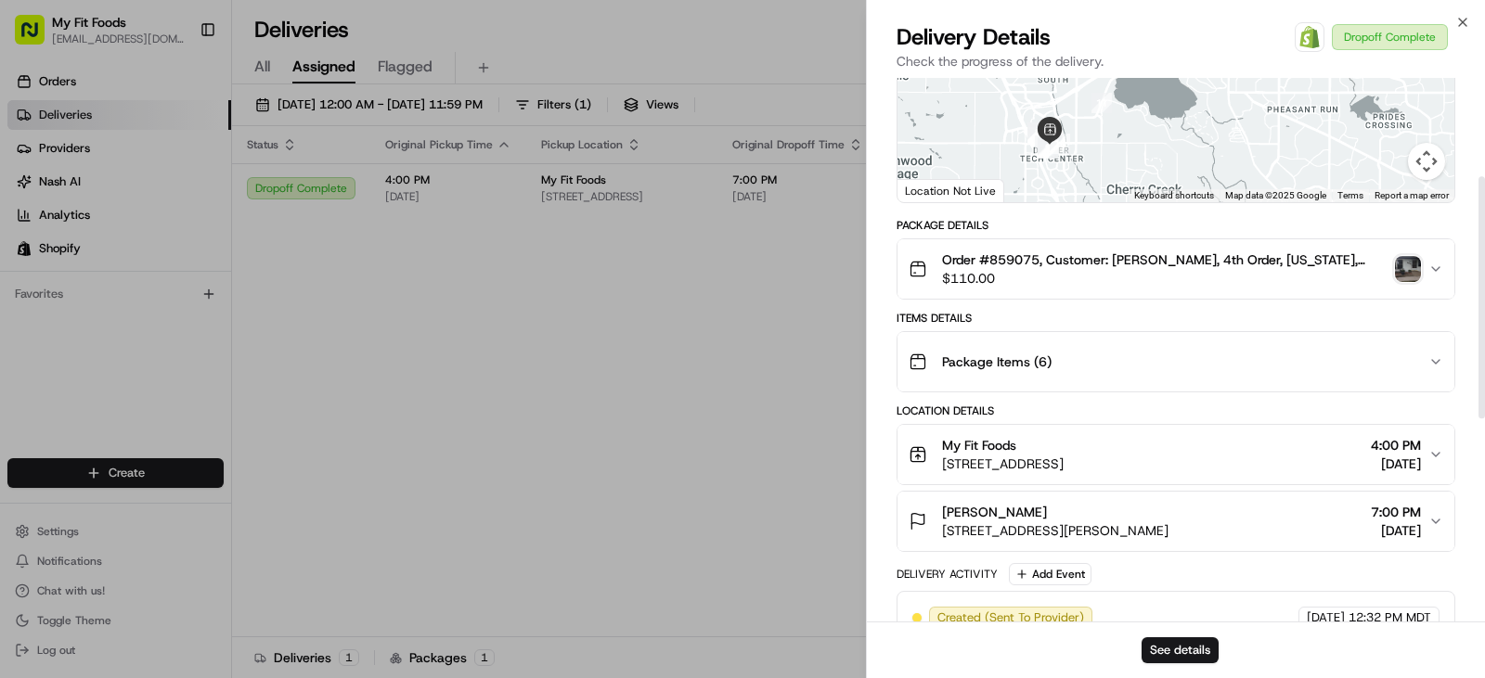
scroll to position [243, 0]
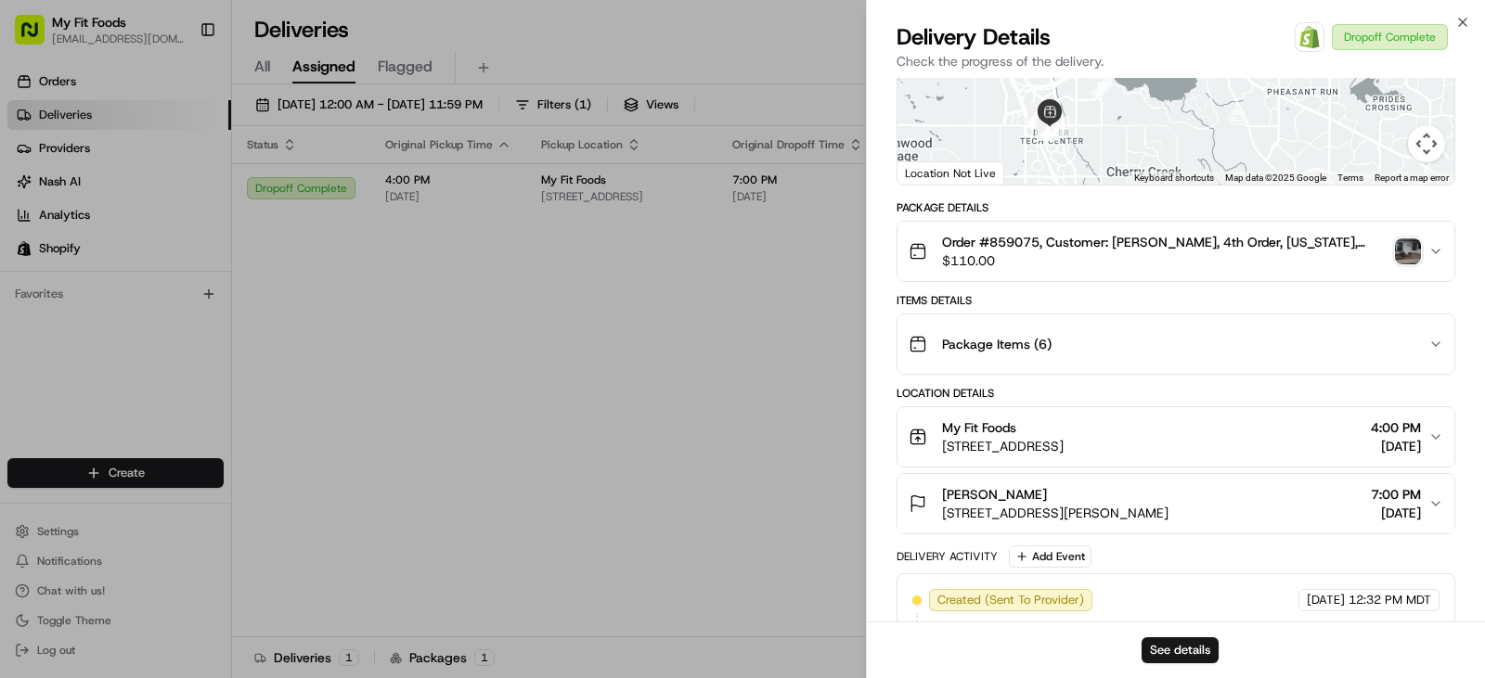
click at [1404, 264] on img "button" at bounding box center [1408, 252] width 26 height 26
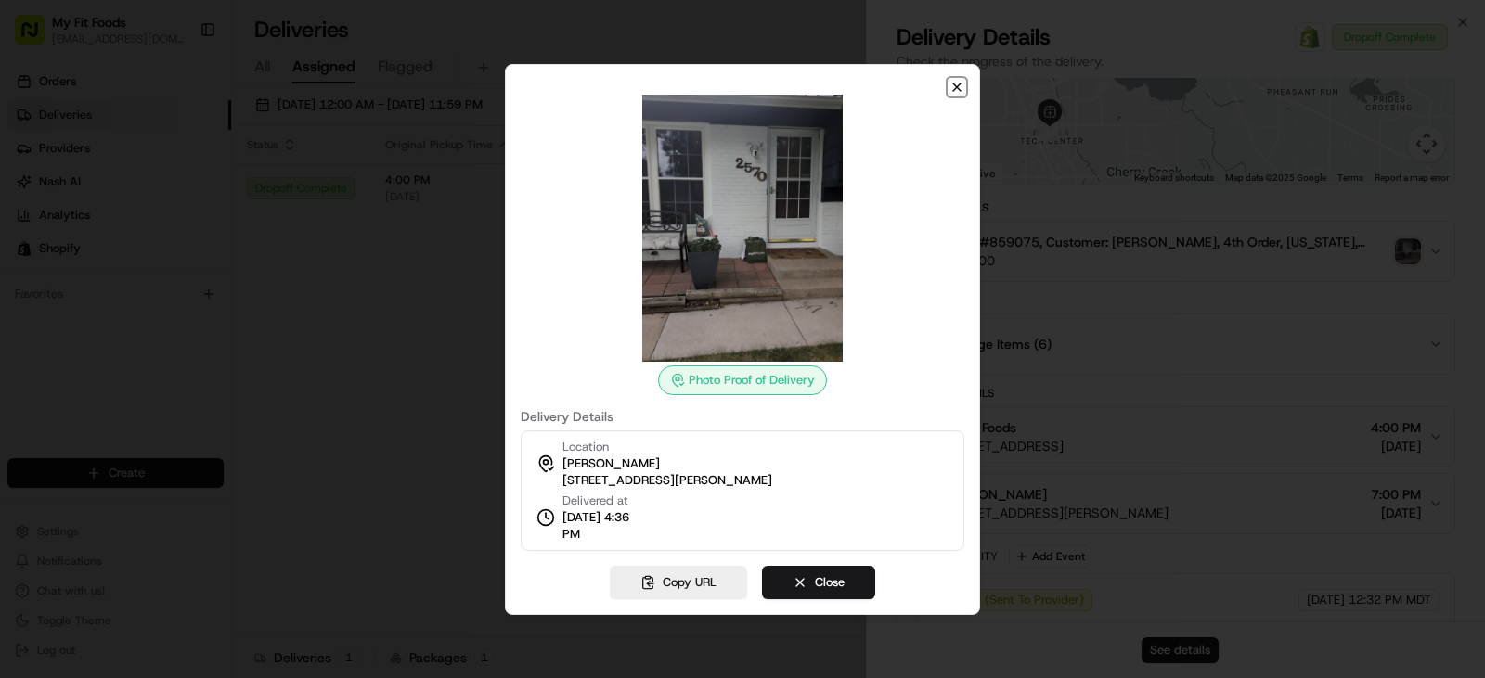
click at [955, 89] on icon "button" at bounding box center [956, 87] width 7 height 7
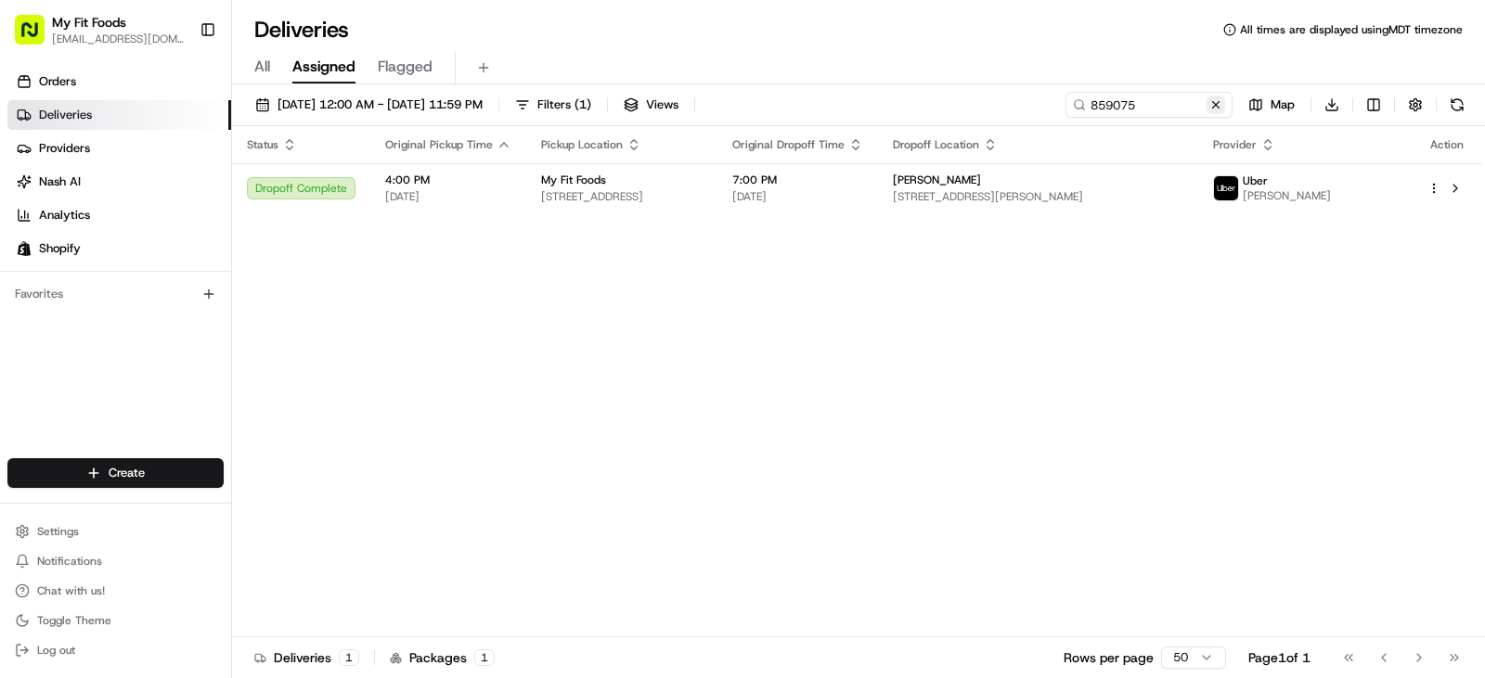
click at [1216, 103] on button at bounding box center [1215, 105] width 19 height 19
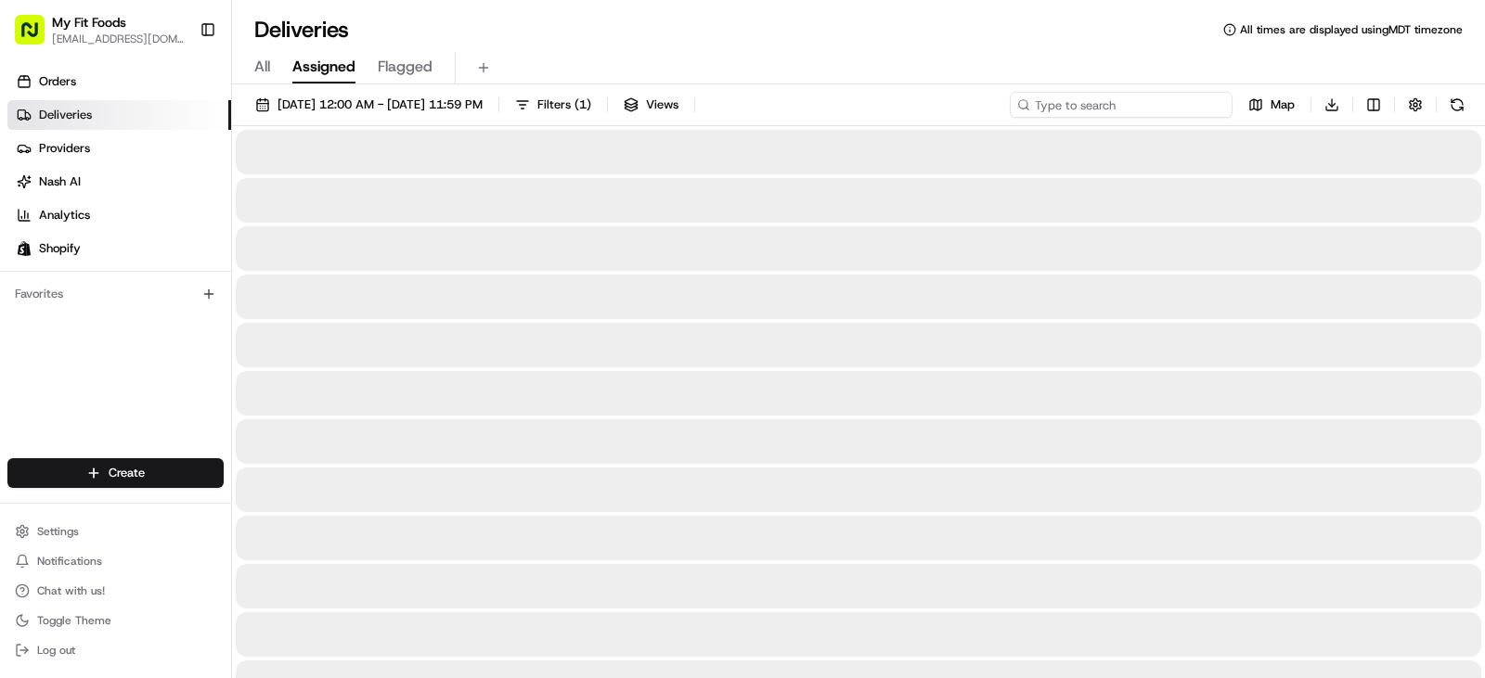
click at [1137, 105] on input at bounding box center [1121, 105] width 223 height 26
type input "851308"
click at [390, 100] on span "08/11/2025 12:00 AM - 08/17/2025 11:59 PM" at bounding box center [379, 105] width 205 height 17
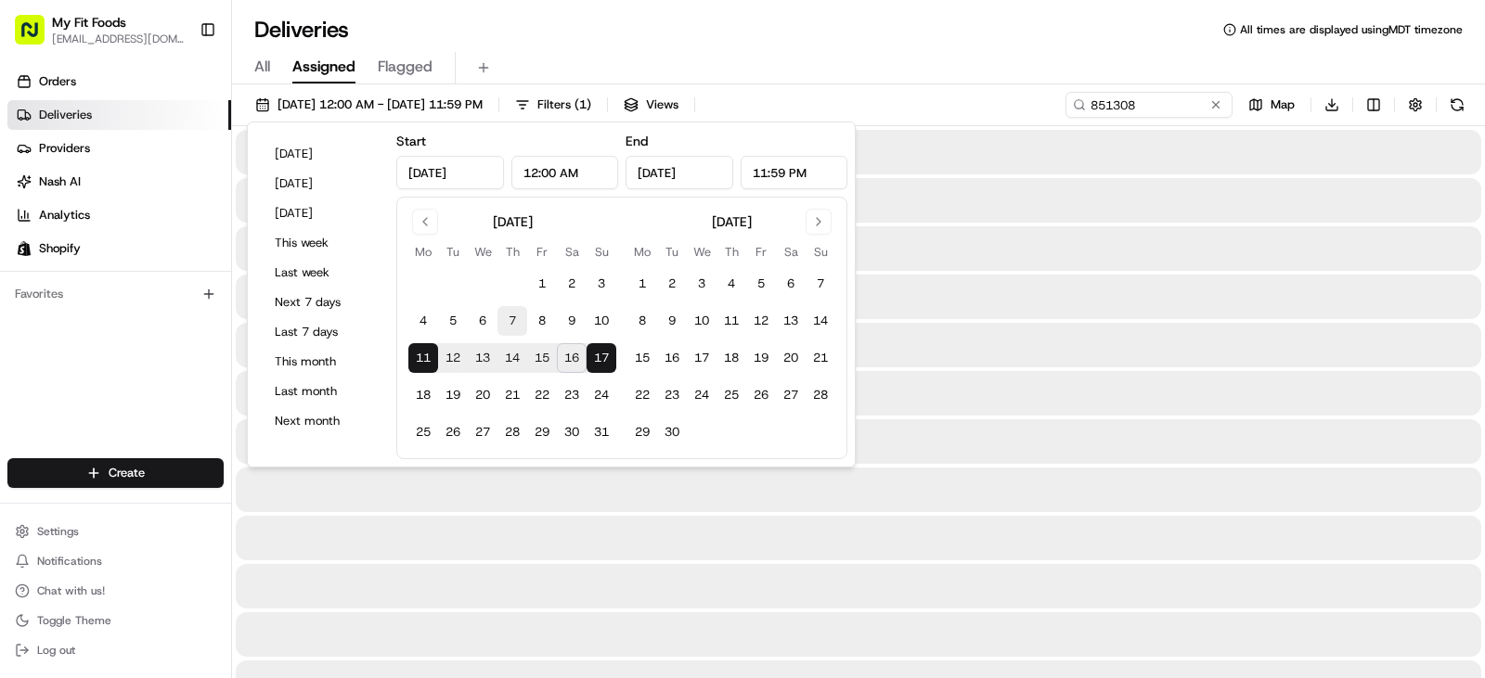
click at [509, 319] on button "7" at bounding box center [512, 321] width 30 height 30
type input "Aug 7, 2025"
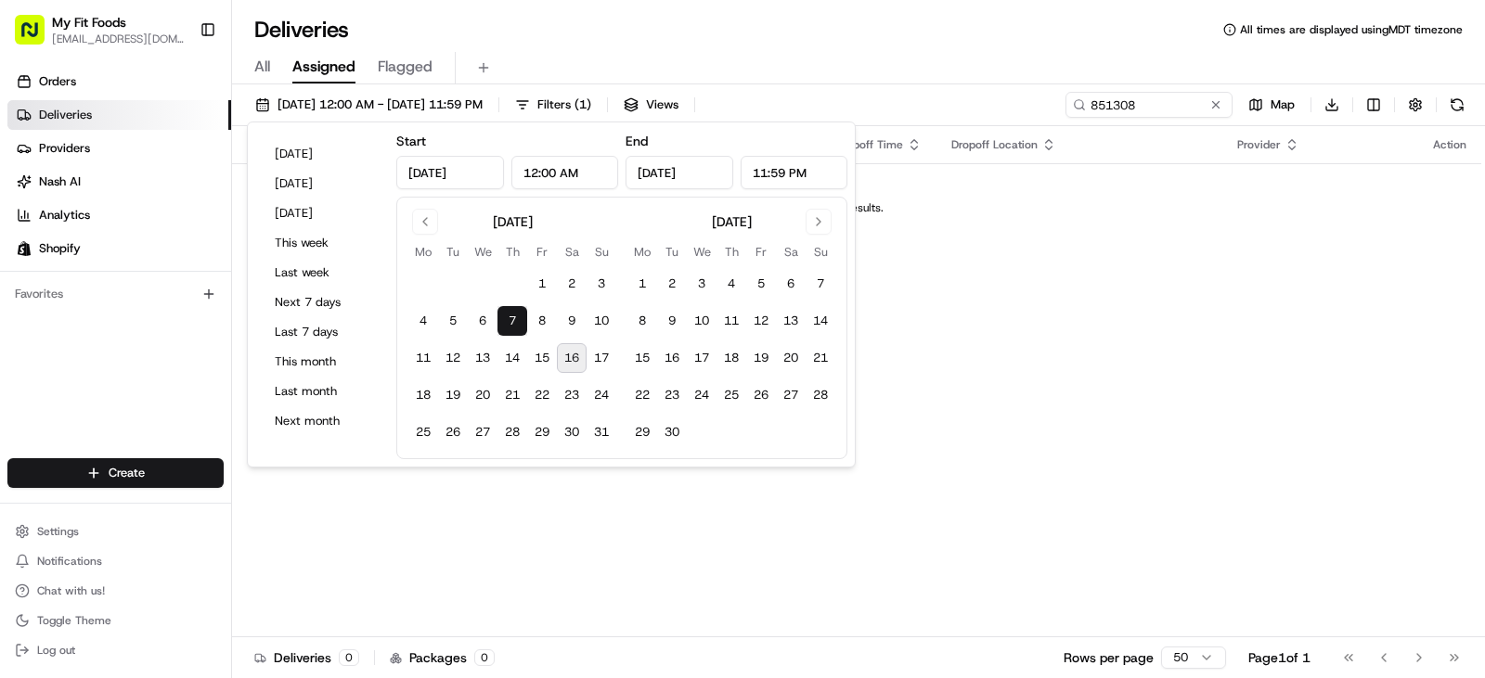
click at [572, 363] on button "16" at bounding box center [572, 358] width 30 height 30
type input "[DATE]"
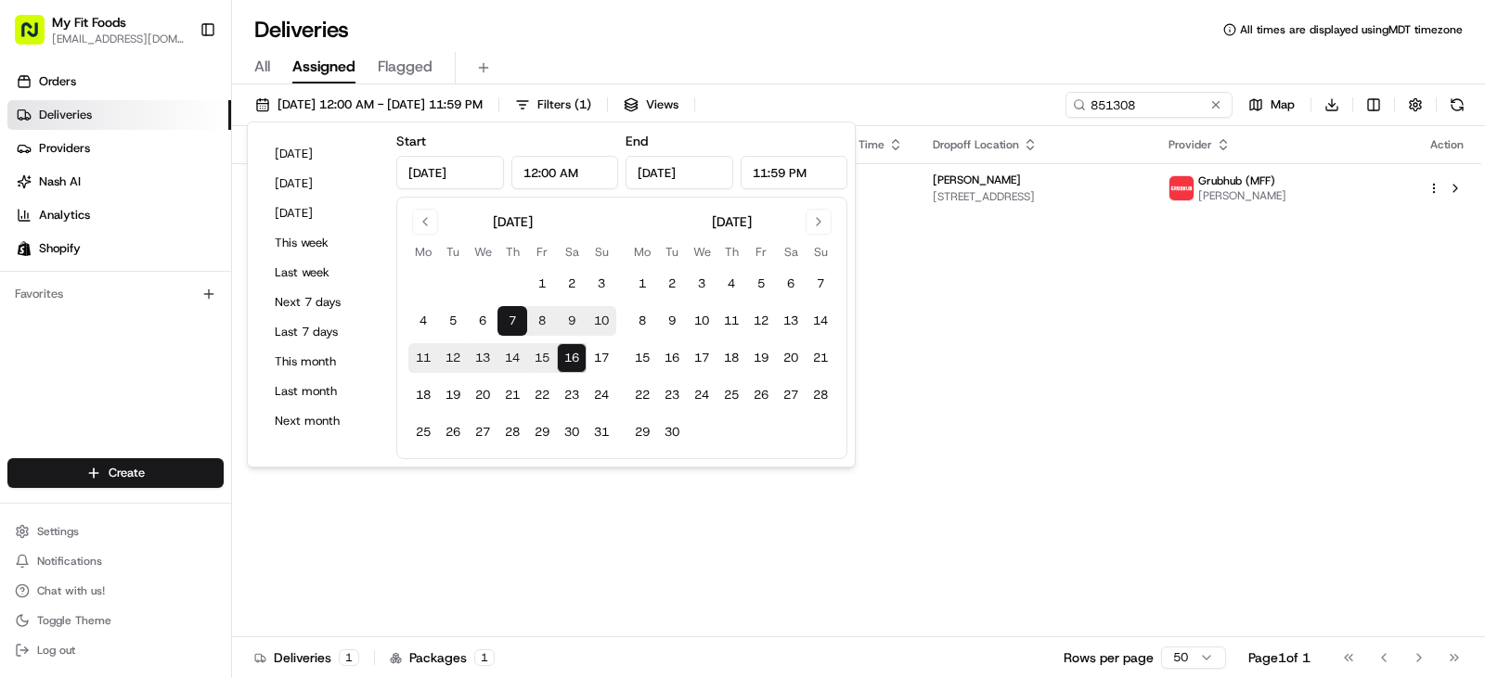
click at [1070, 280] on div "Status Original Pickup Time Pickup Location Original Dropoff Time Dropoff Locat…" at bounding box center [856, 381] width 1249 height 511
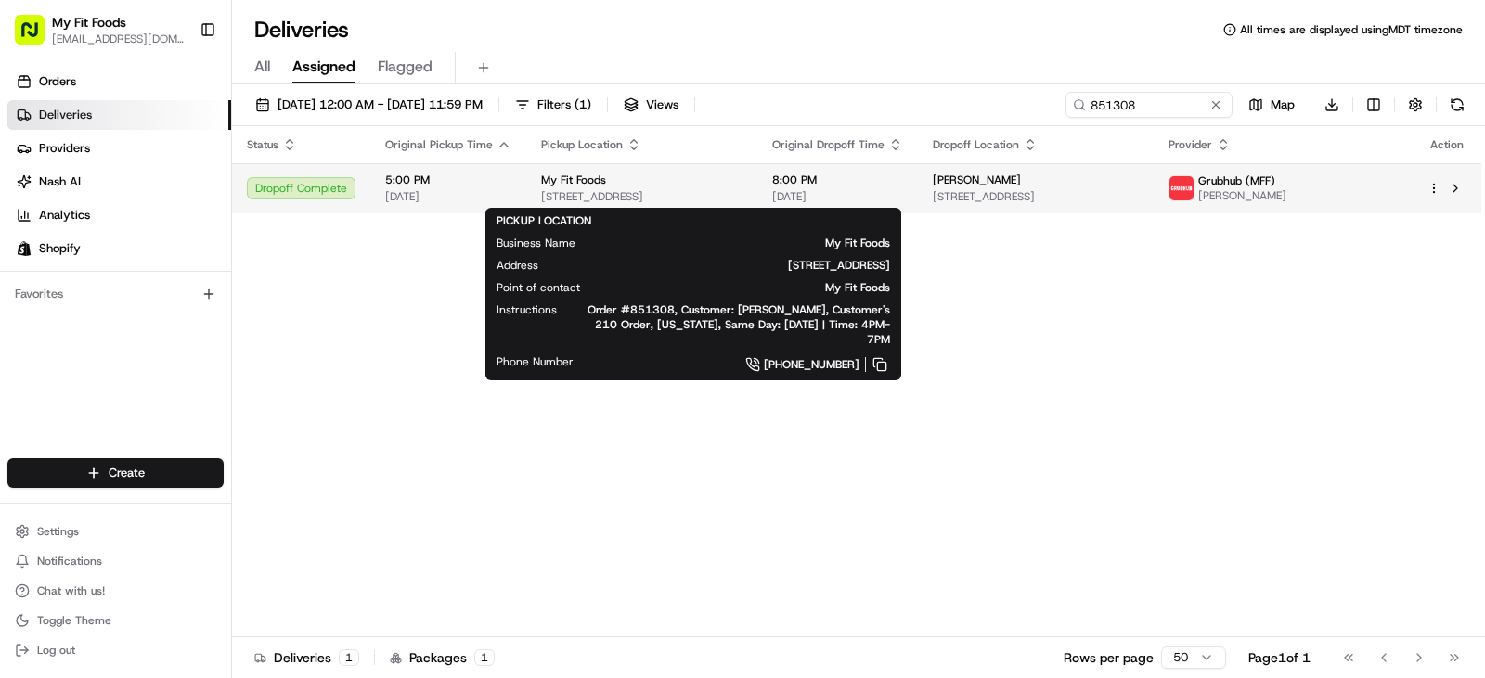
click at [658, 181] on div "My Fit Foods" at bounding box center [641, 180] width 201 height 15
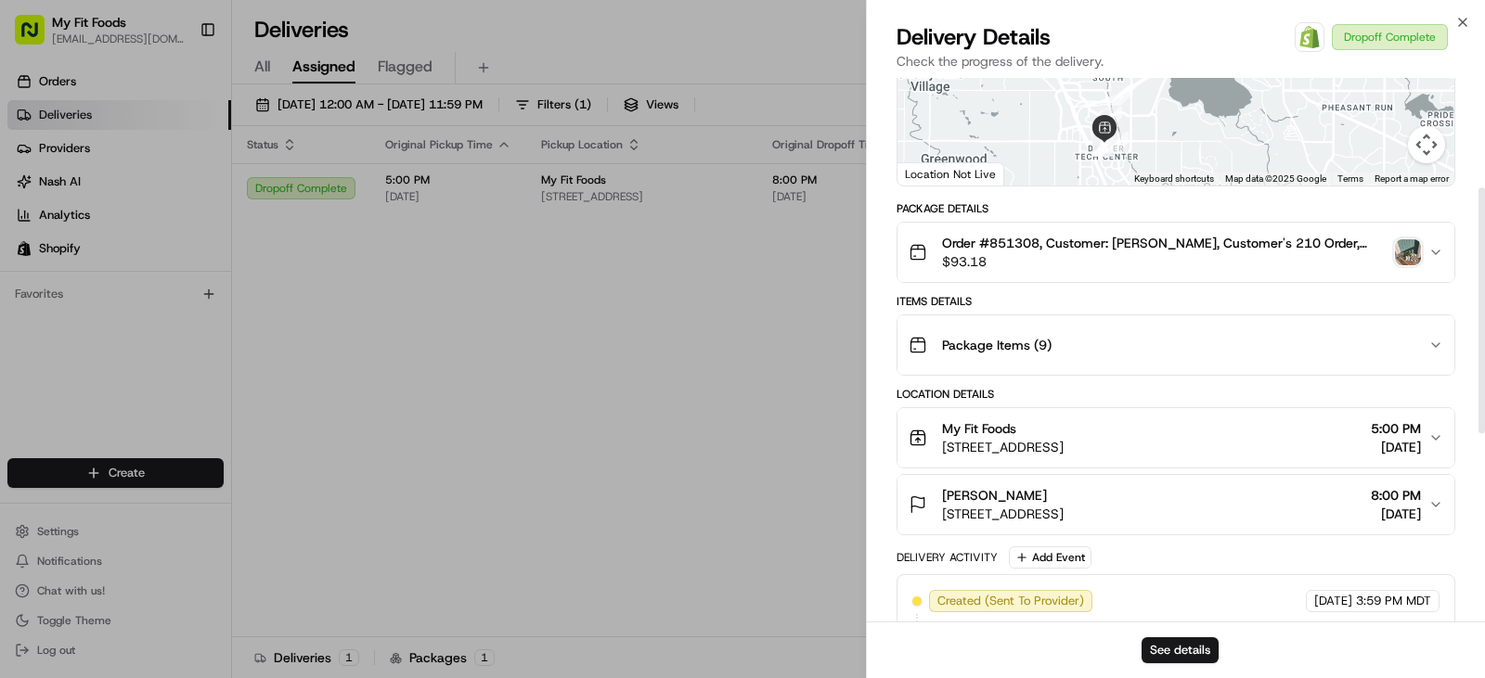
scroll to position [243, 0]
click at [1406, 244] on img "button" at bounding box center [1408, 252] width 26 height 26
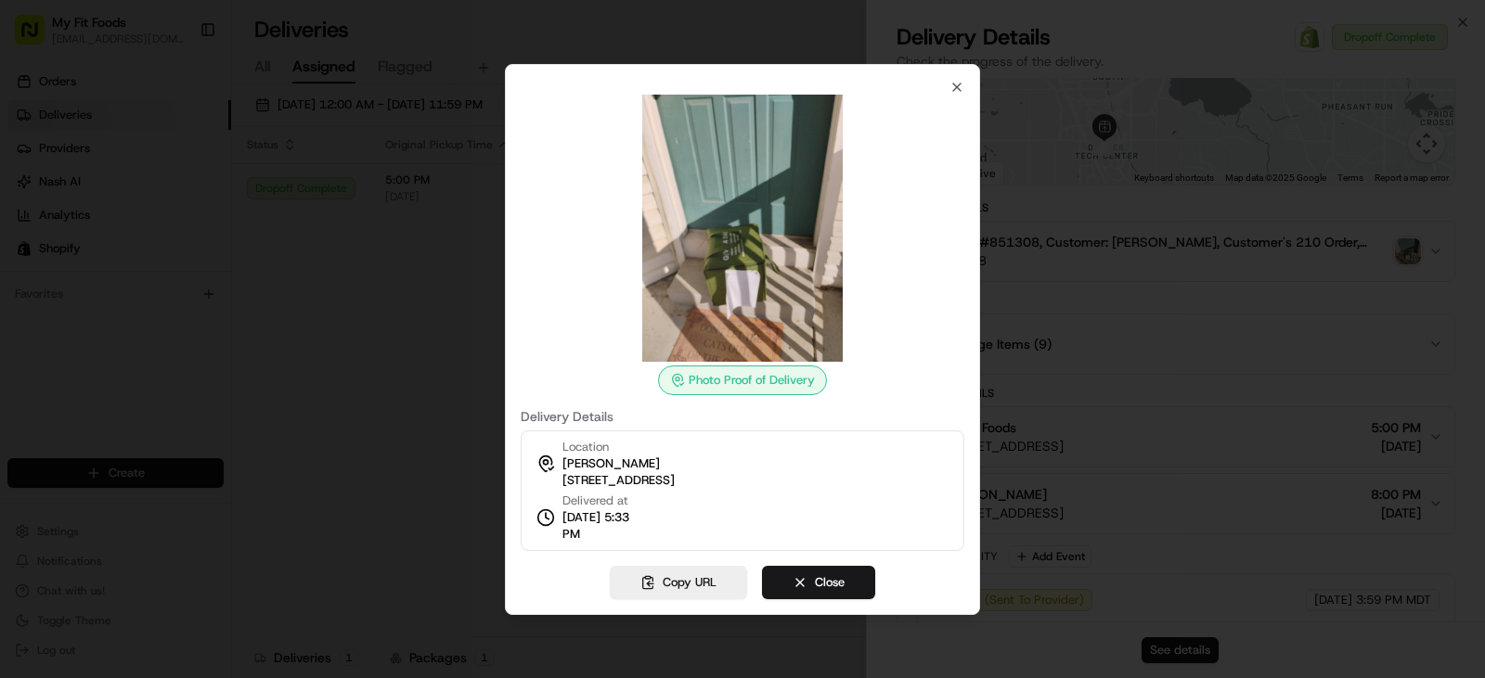
click at [1017, 344] on div at bounding box center [742, 339] width 1485 height 678
